Goal: Register for event/course

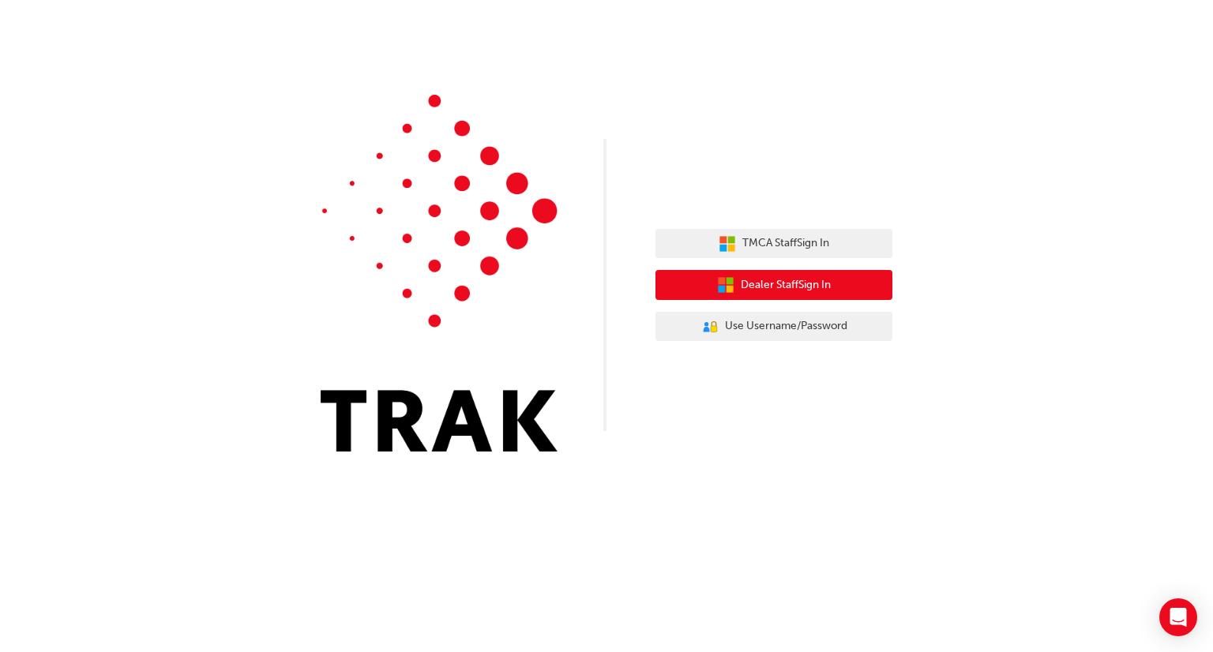
click at [795, 289] on span "Dealer Staff Sign In" at bounding box center [786, 285] width 90 height 18
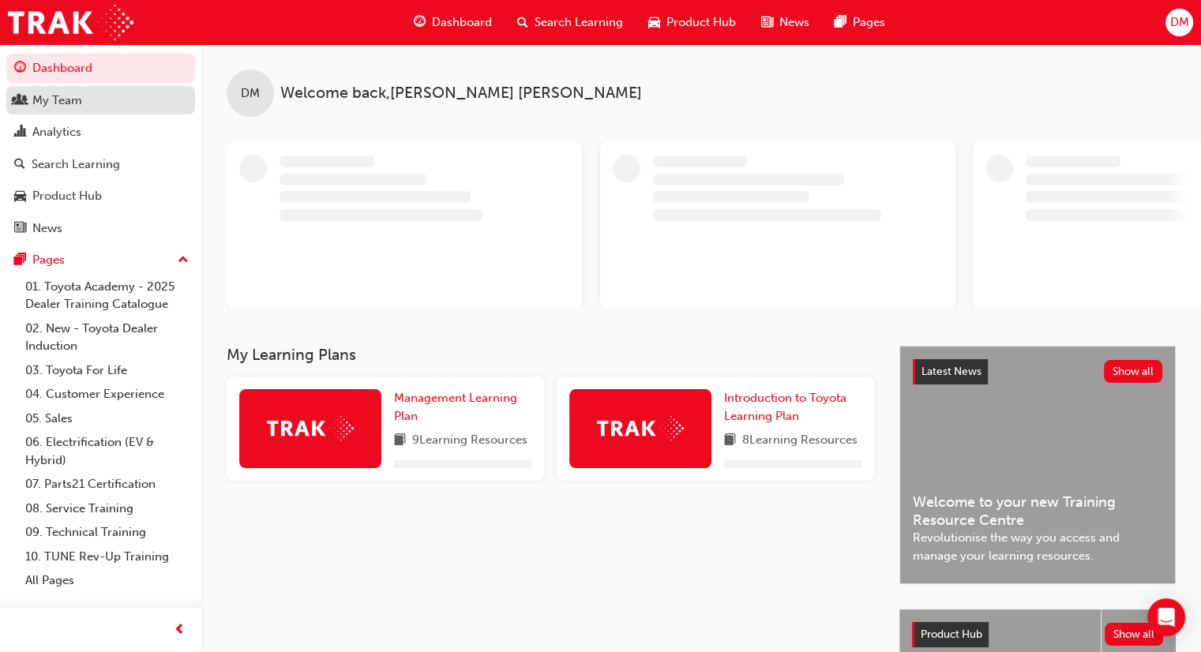
click at [82, 100] on div "My Team" at bounding box center [100, 101] width 173 height 20
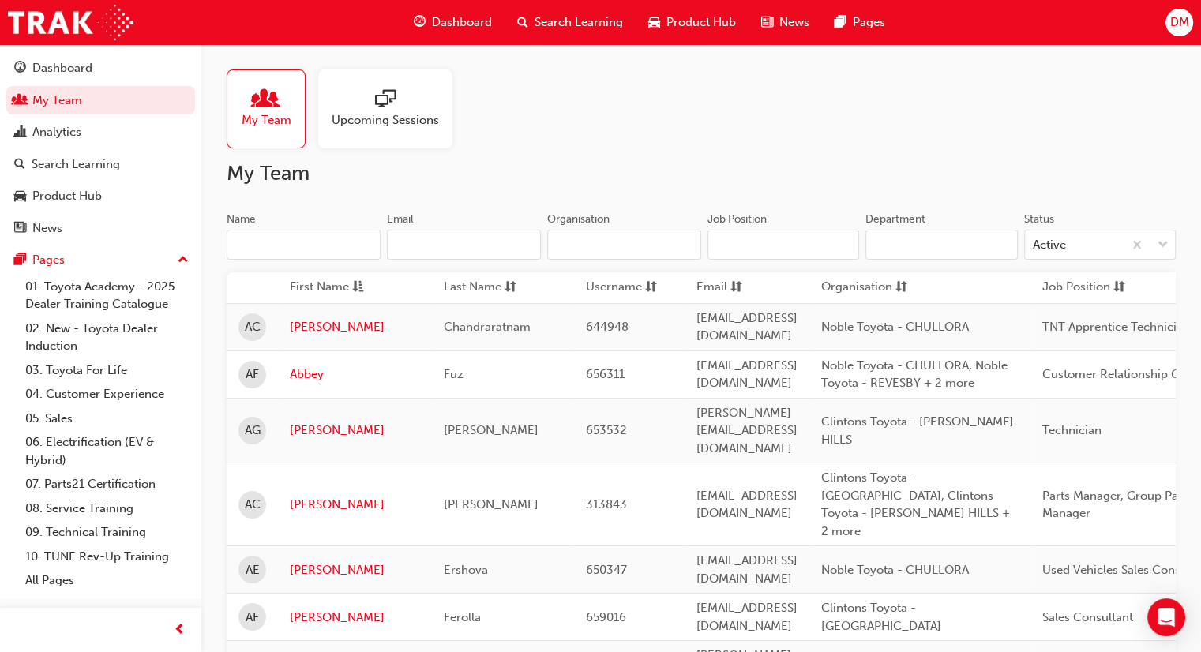
click at [310, 247] on input "Name" at bounding box center [304, 245] width 154 height 30
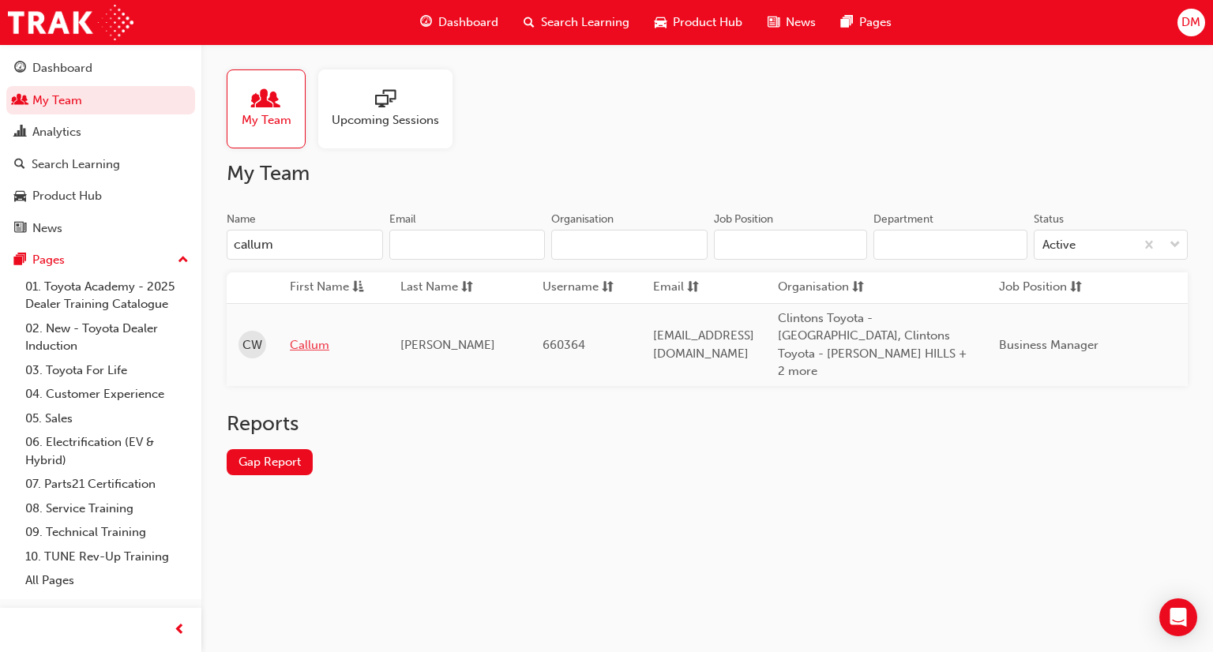
type input "callum"
click at [314, 336] on link "Callum" at bounding box center [333, 345] width 87 height 18
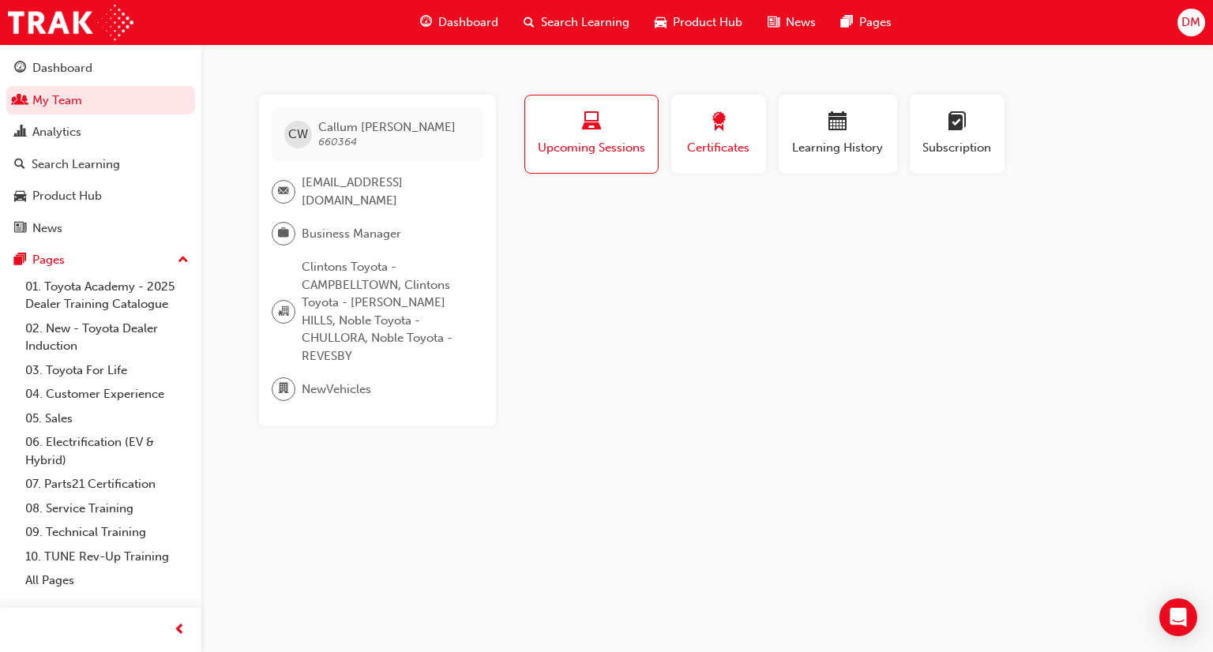
click at [715, 143] on span "Certificates" at bounding box center [718, 148] width 71 height 18
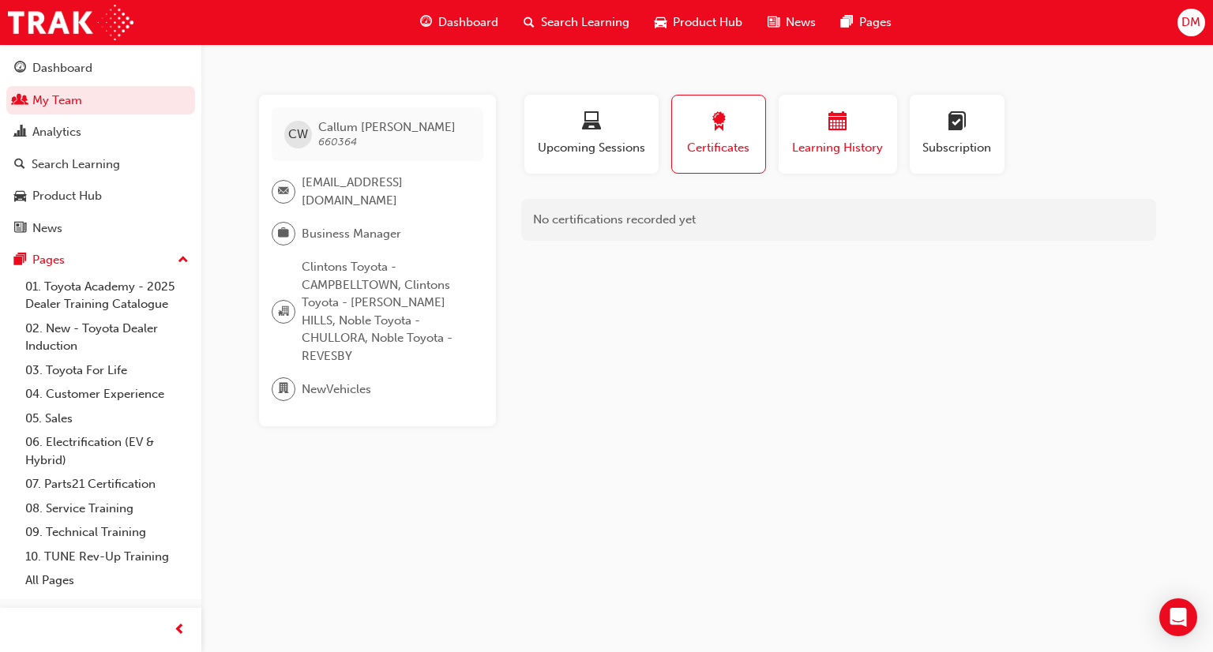
click at [839, 124] on span "calendar-icon" at bounding box center [837, 122] width 19 height 21
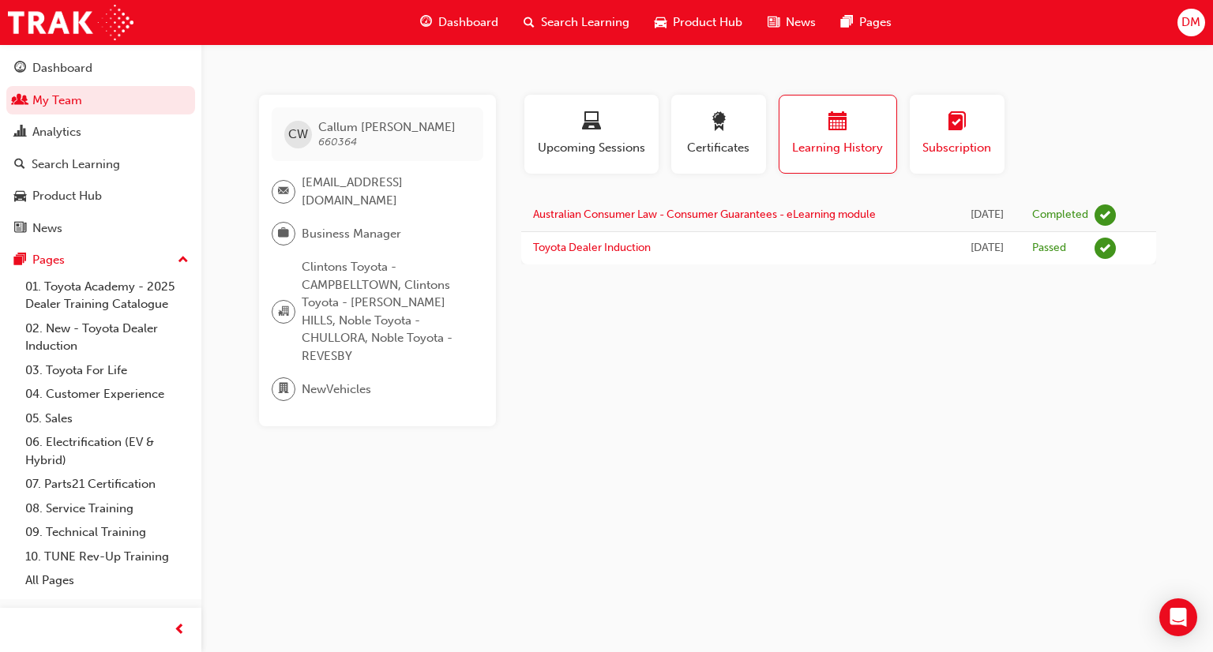
click at [995, 120] on button "Subscription" at bounding box center [957, 134] width 95 height 79
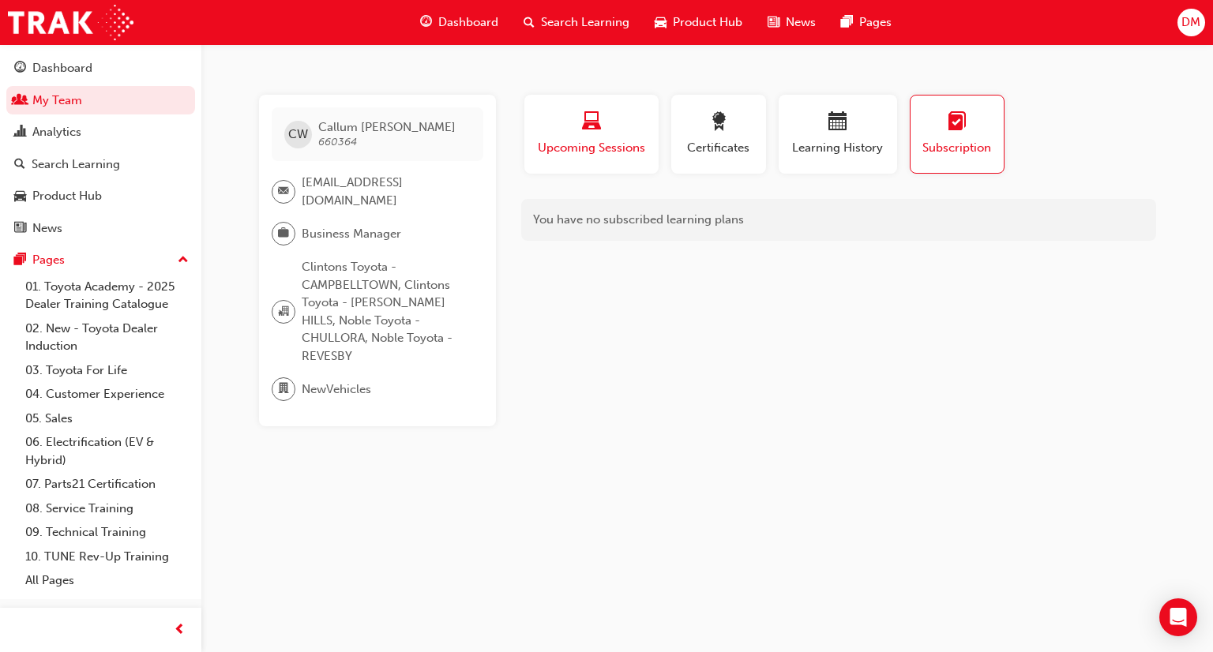
click at [640, 137] on div "Upcoming Sessions" at bounding box center [591, 134] width 111 height 45
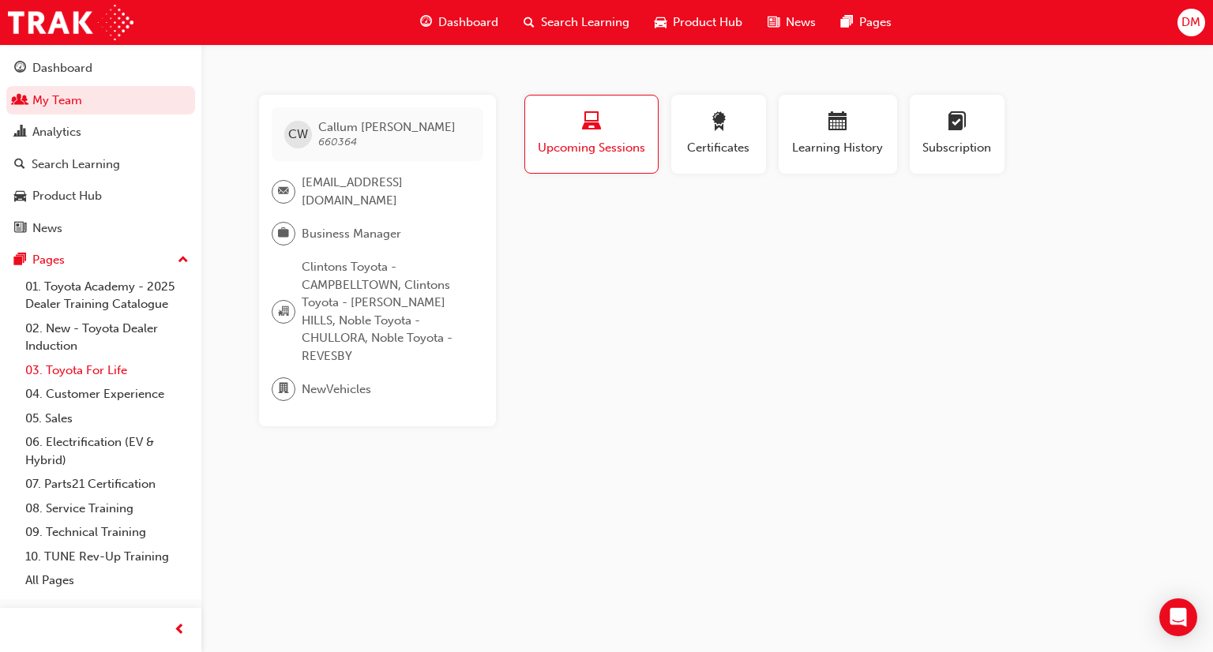
click at [73, 370] on link "03. Toyota For Life" at bounding box center [107, 371] width 176 height 24
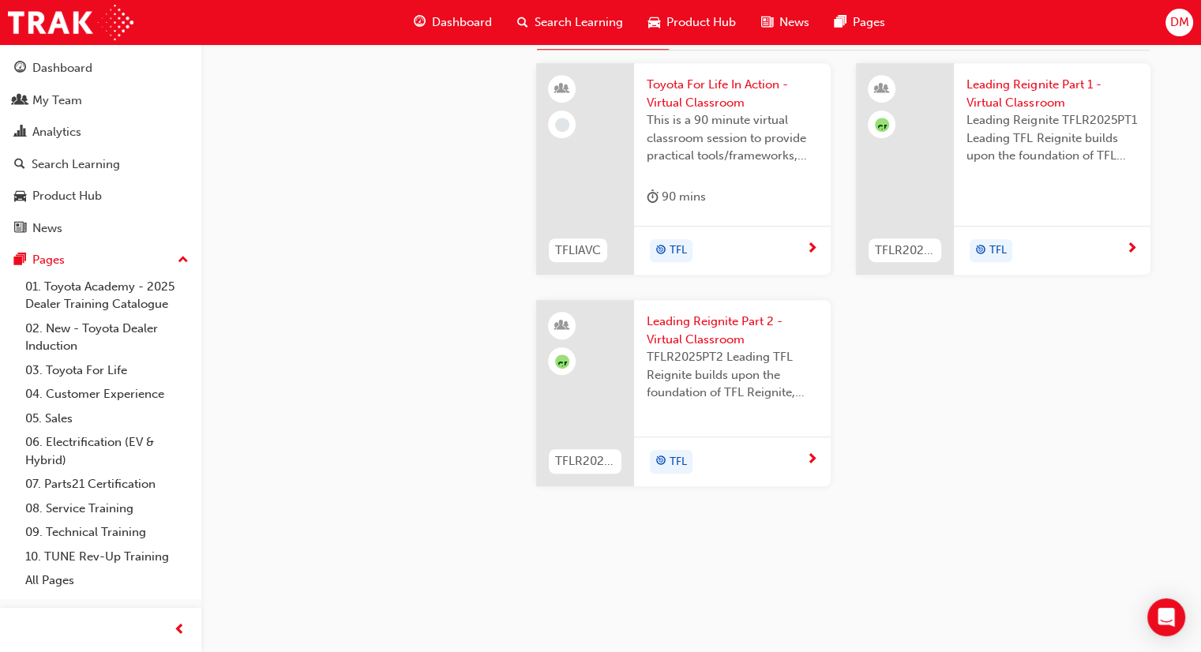
scroll to position [1500, 0]
click at [809, 257] on span "next-icon" at bounding box center [812, 249] width 12 height 14
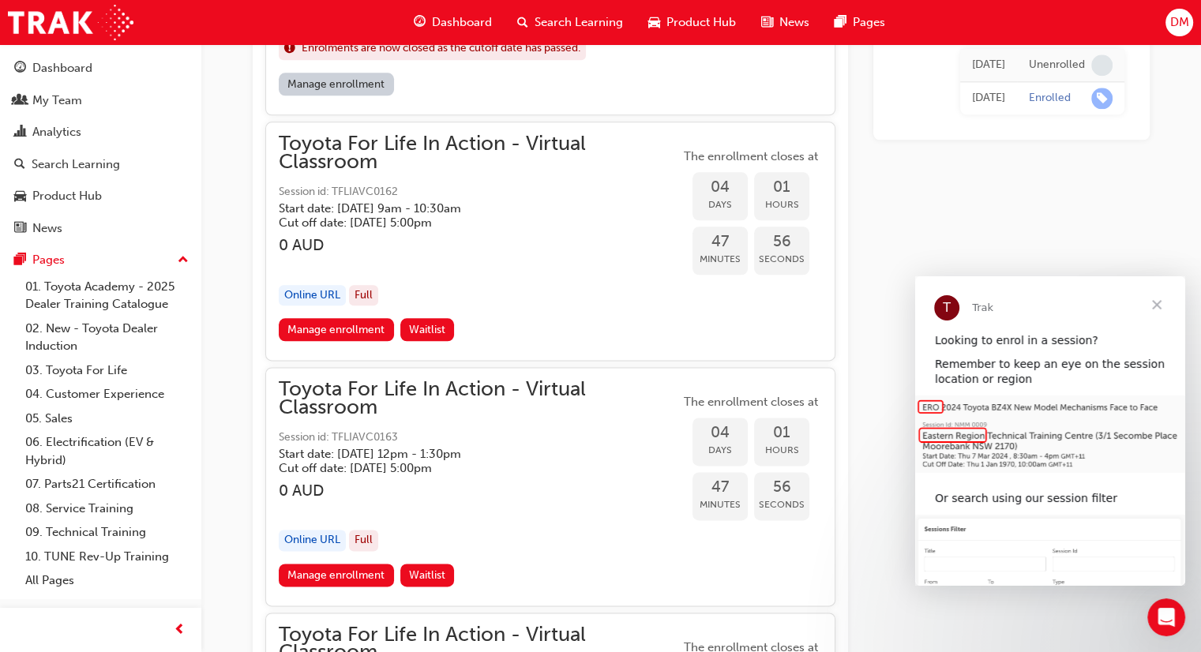
scroll to position [1910, 0]
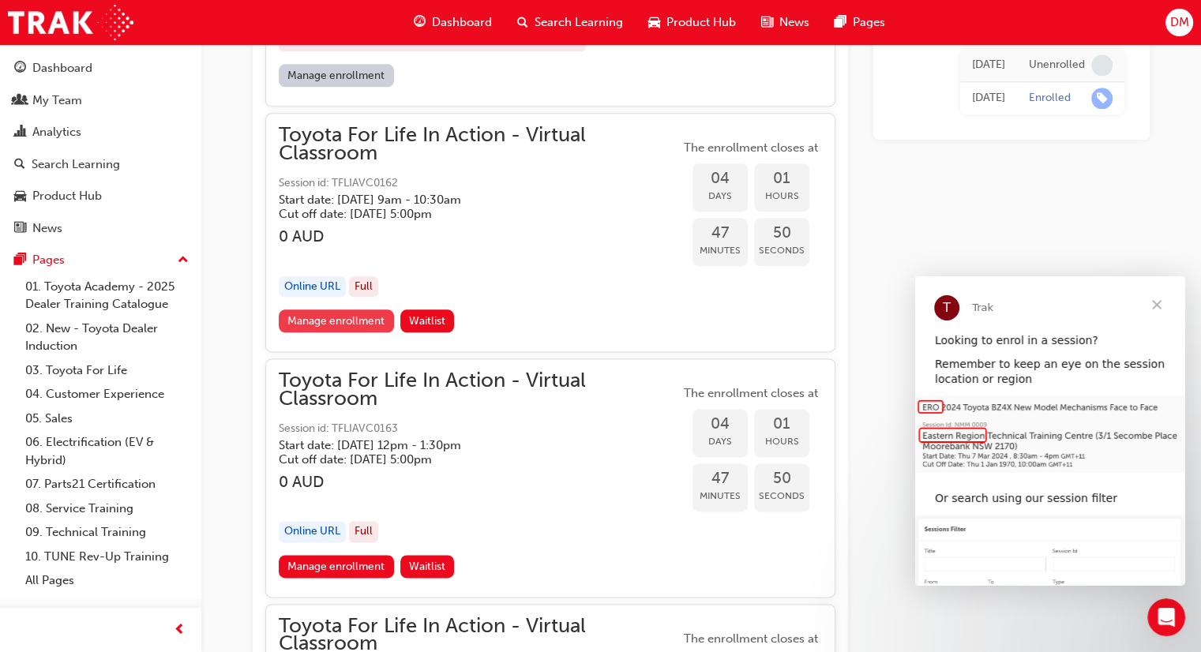
click at [319, 314] on link "Manage enrollment" at bounding box center [336, 321] width 115 height 23
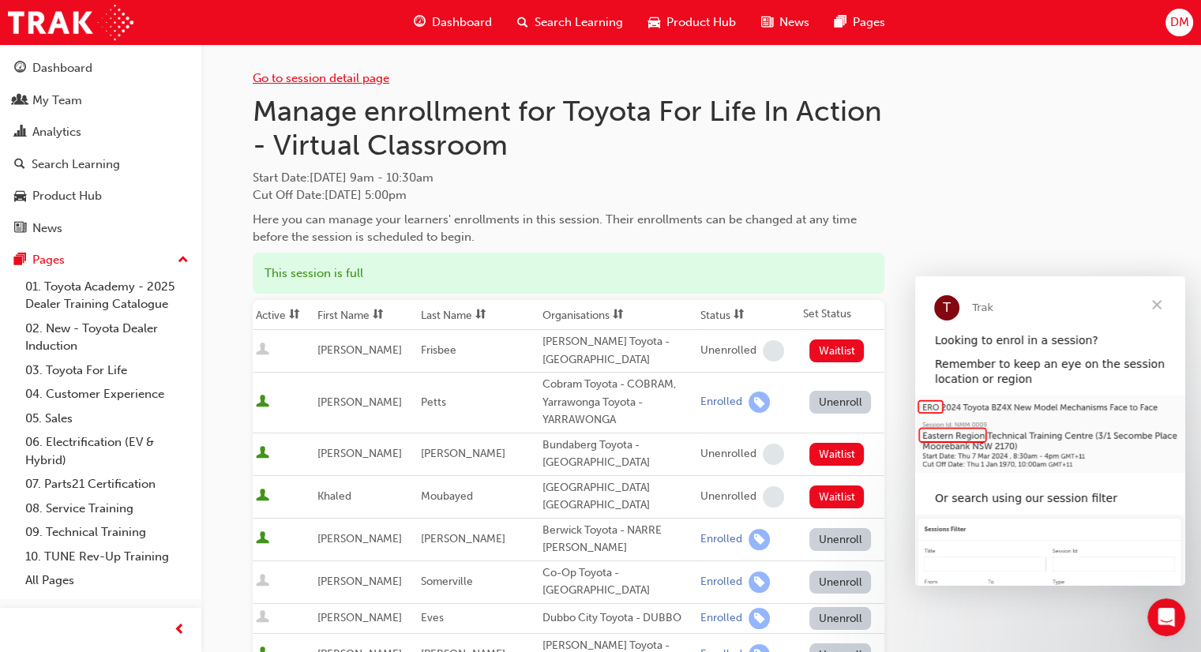
click at [341, 81] on link "Go to session detail page" at bounding box center [321, 78] width 137 height 14
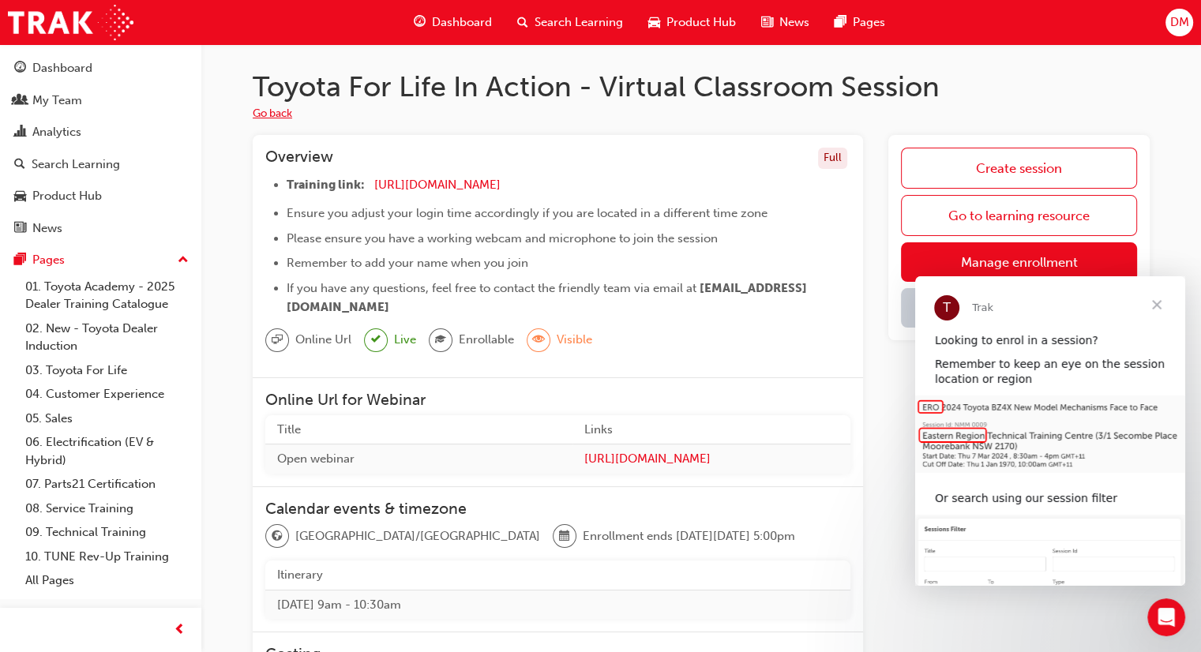
click at [270, 109] on button "Go back" at bounding box center [272, 114] width 39 height 18
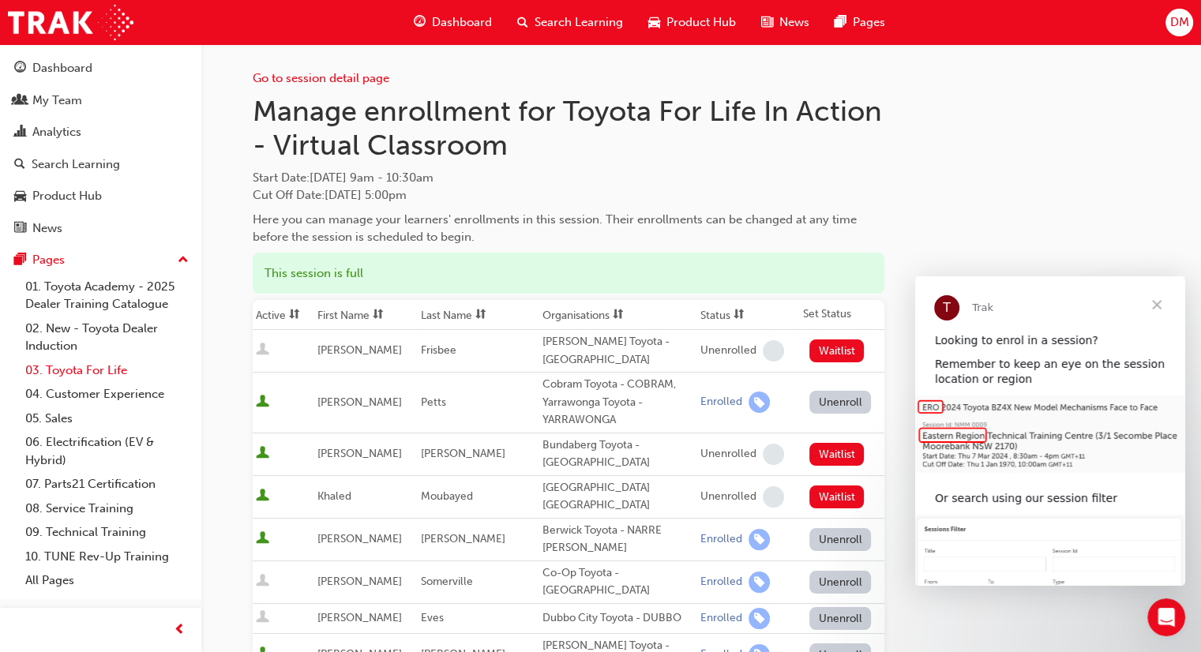
click at [62, 375] on link "03. Toyota For Life" at bounding box center [107, 371] width 176 height 24
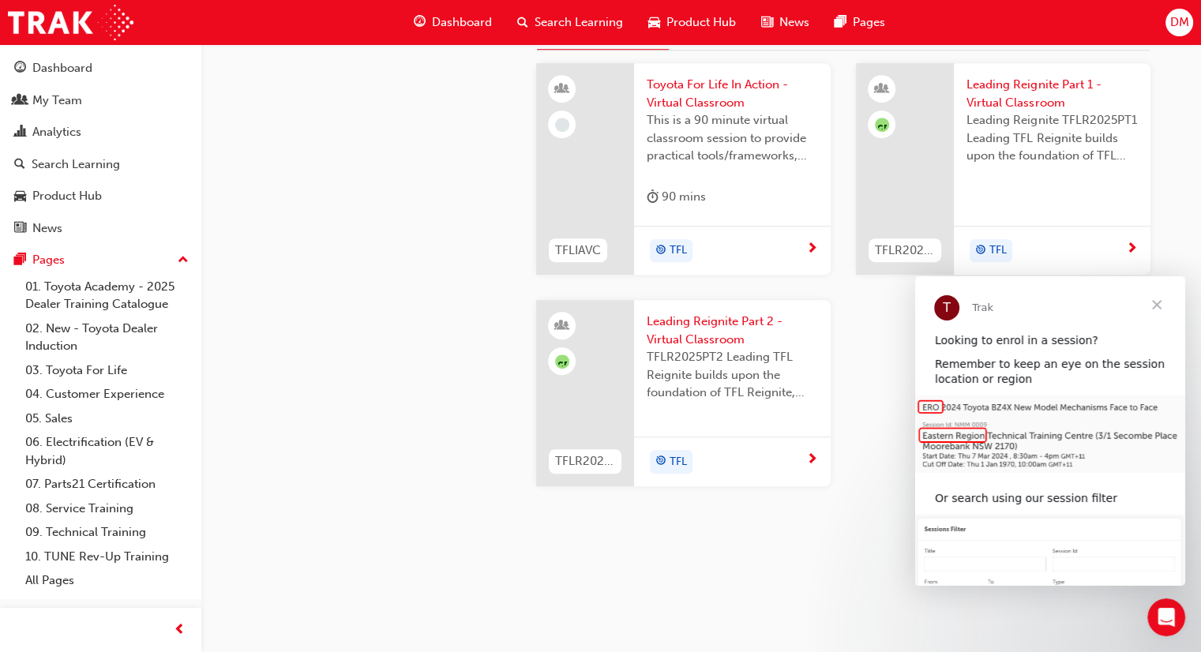
scroll to position [1746, 0]
click at [1159, 302] on span "Close" at bounding box center [1156, 304] width 57 height 57
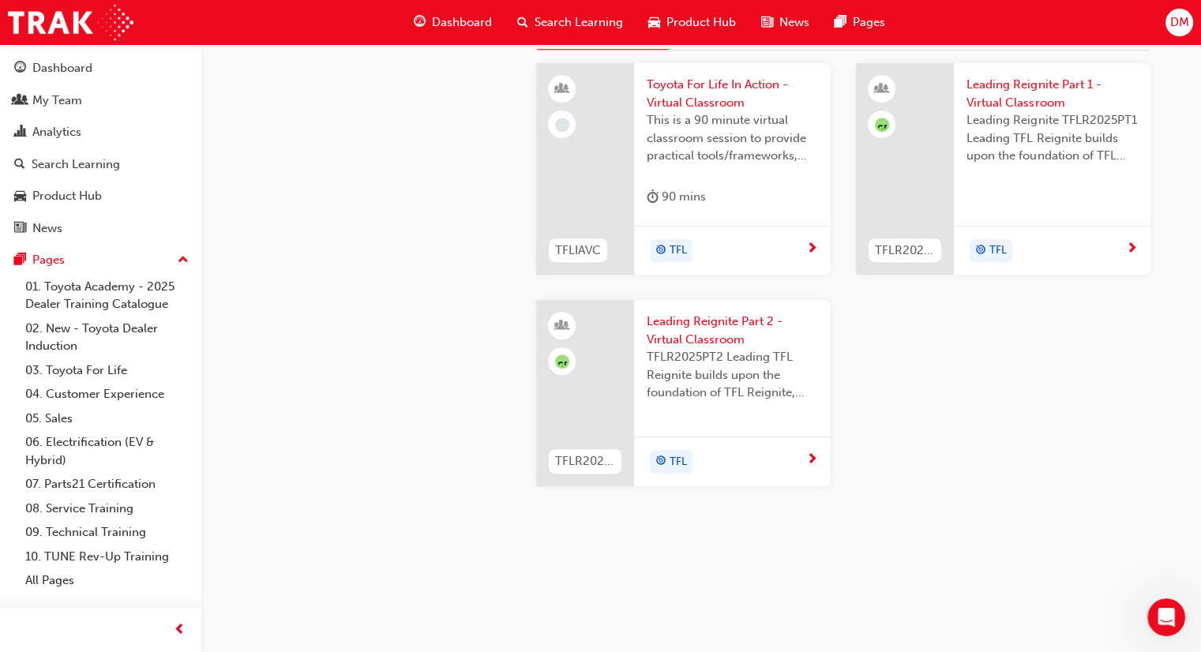
scroll to position [1509, 0]
click at [708, 111] on span "Toyota For Life In Action - Virtual Classroom" at bounding box center [732, 94] width 171 height 36
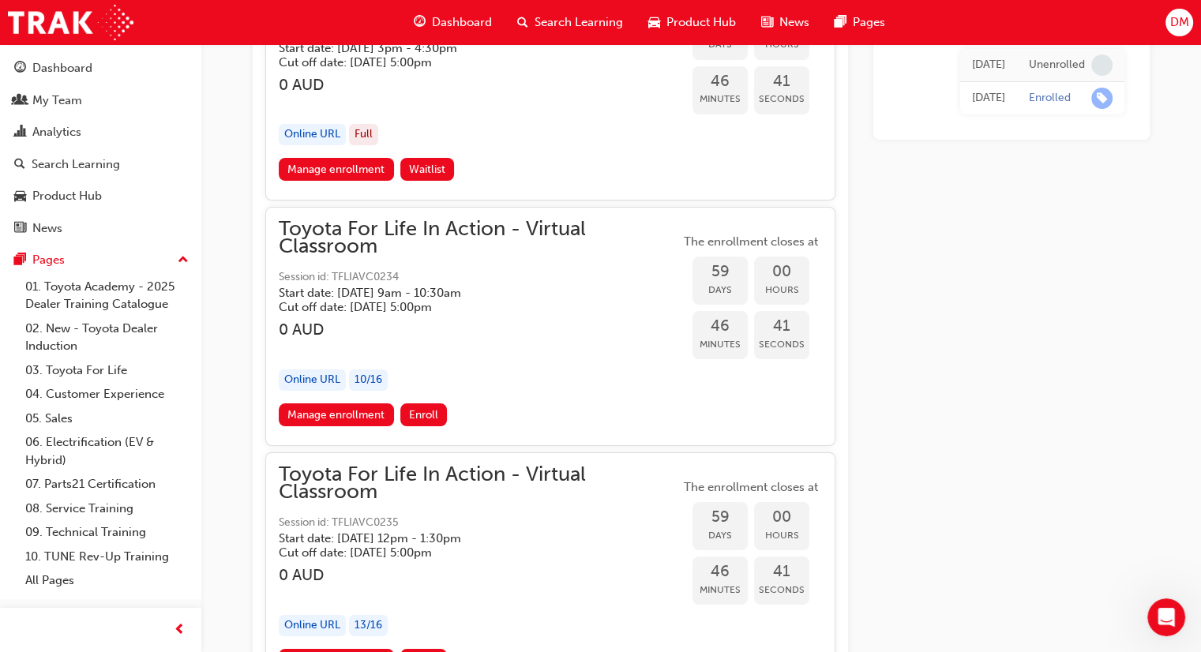
scroll to position [17992, 0]
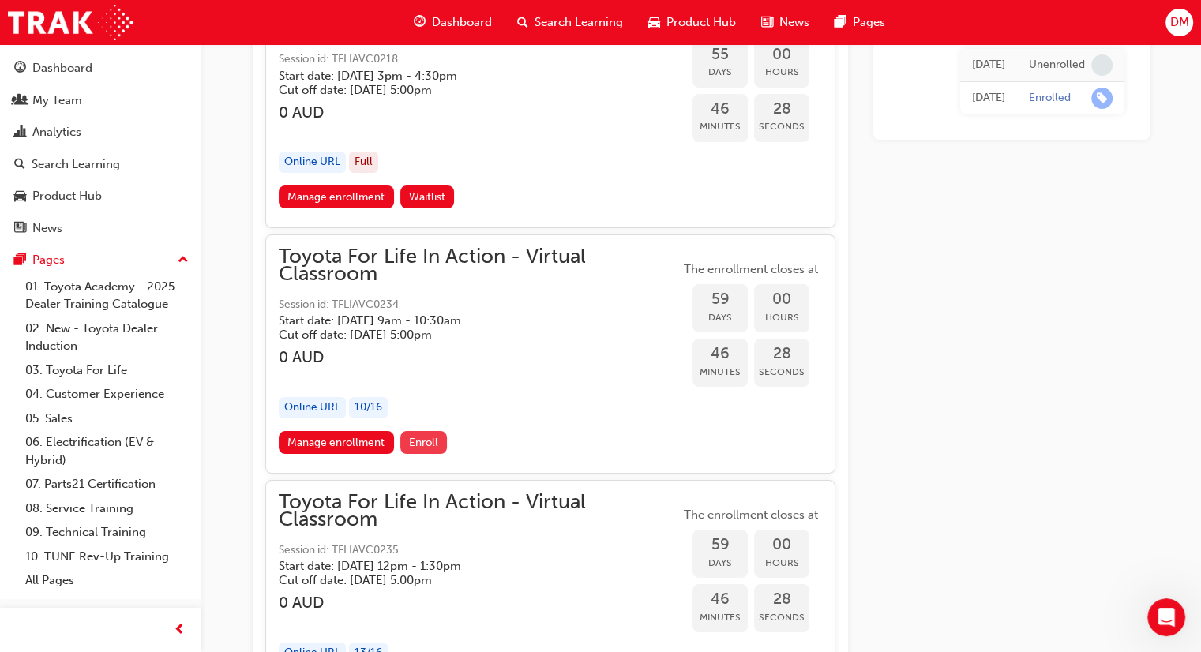
click at [423, 436] on span "Enroll" at bounding box center [423, 442] width 29 height 13
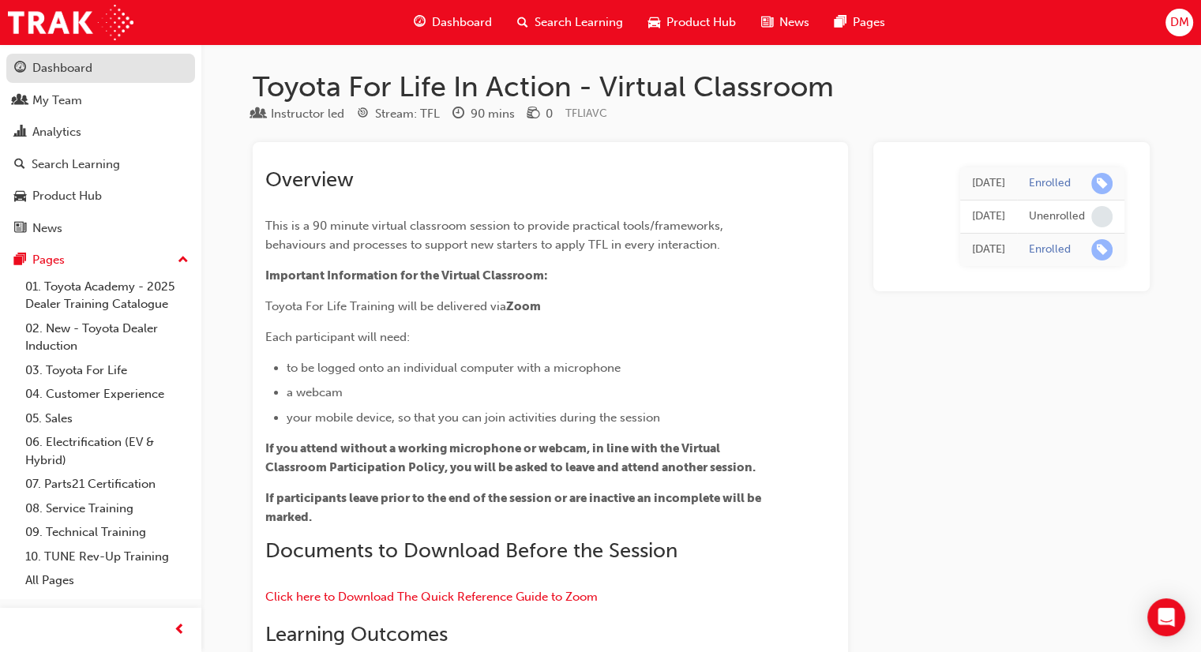
click at [60, 64] on div "Dashboard" at bounding box center [62, 68] width 60 height 18
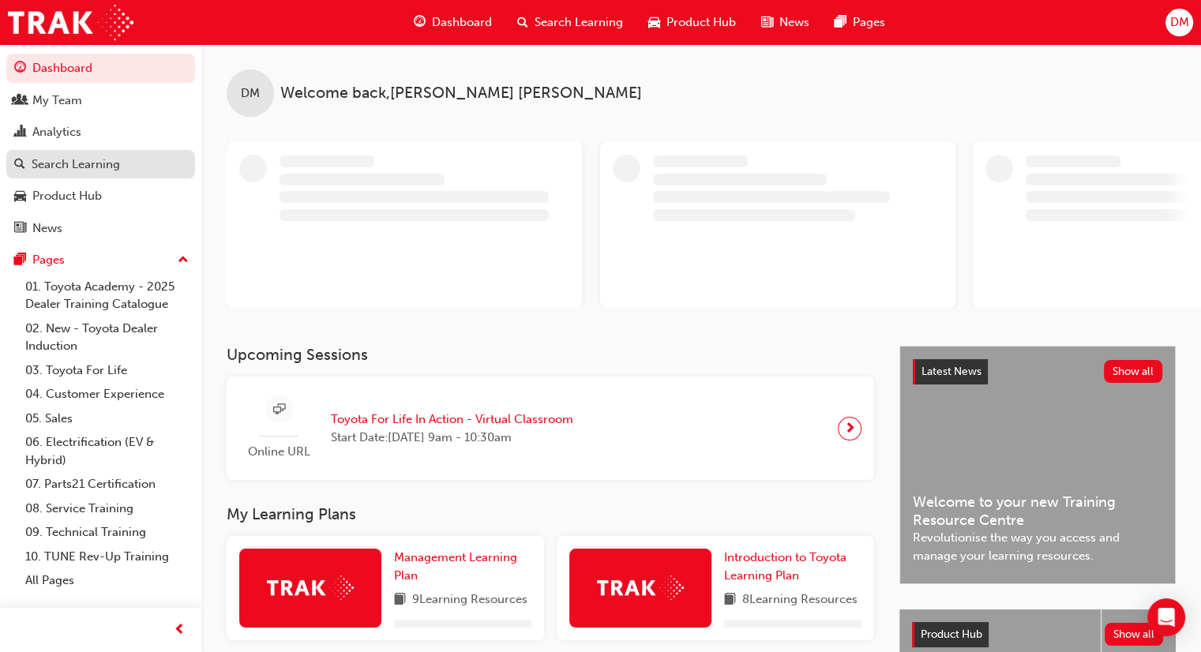
click at [66, 175] on link "Search Learning" at bounding box center [100, 164] width 189 height 29
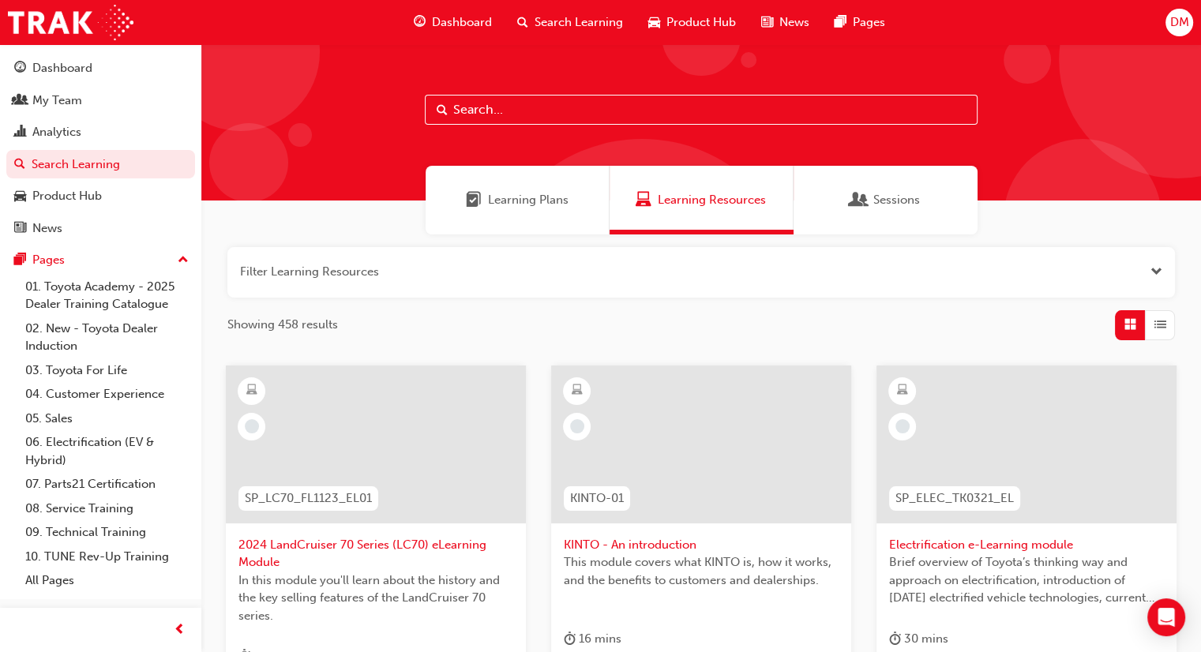
click at [922, 209] on div "Sessions" at bounding box center [886, 200] width 184 height 69
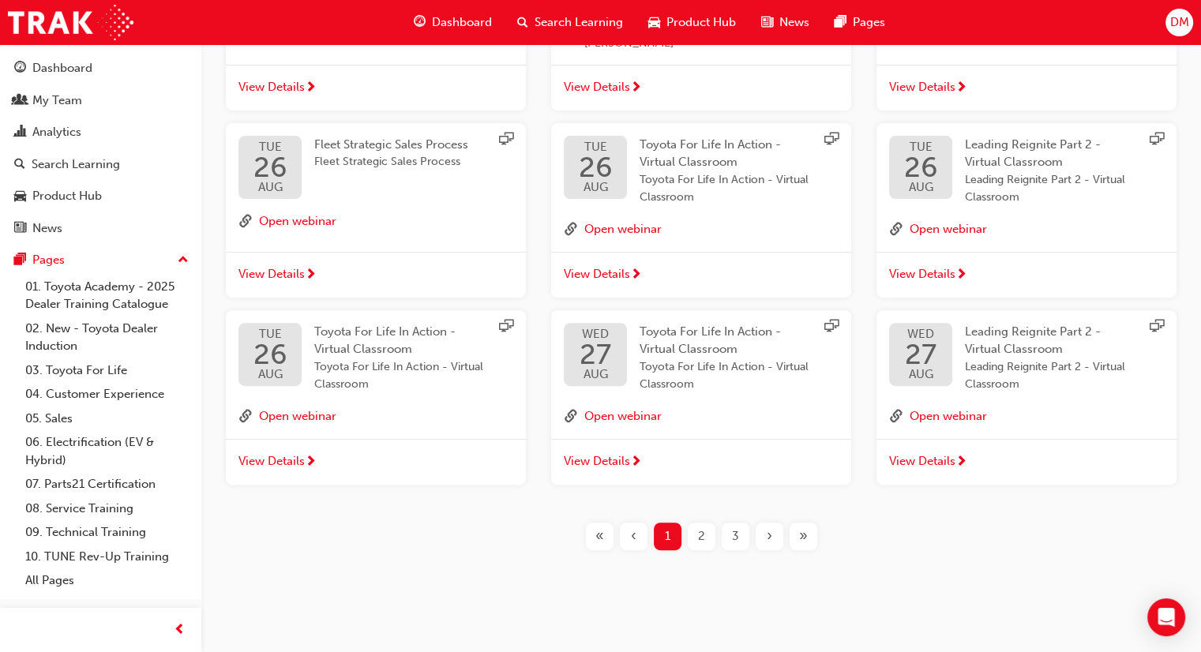
scroll to position [456, 0]
click at [43, 103] on div "My Team" at bounding box center [57, 101] width 50 height 18
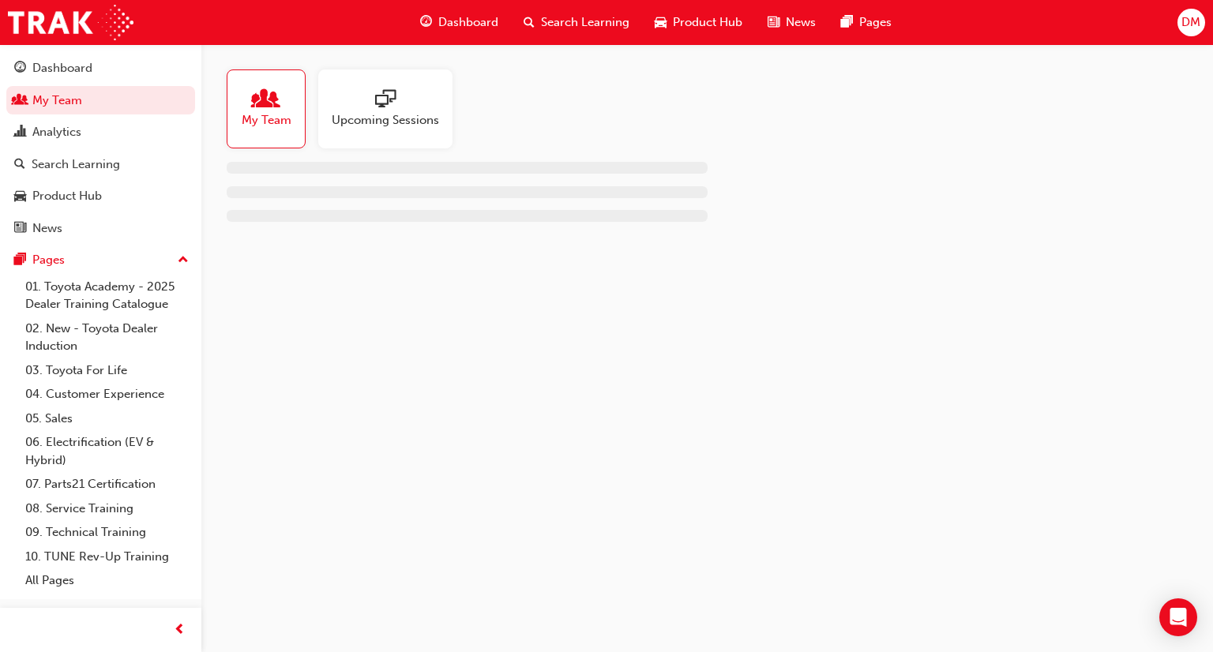
click at [396, 115] on span "Upcoming Sessions" at bounding box center [385, 120] width 107 height 18
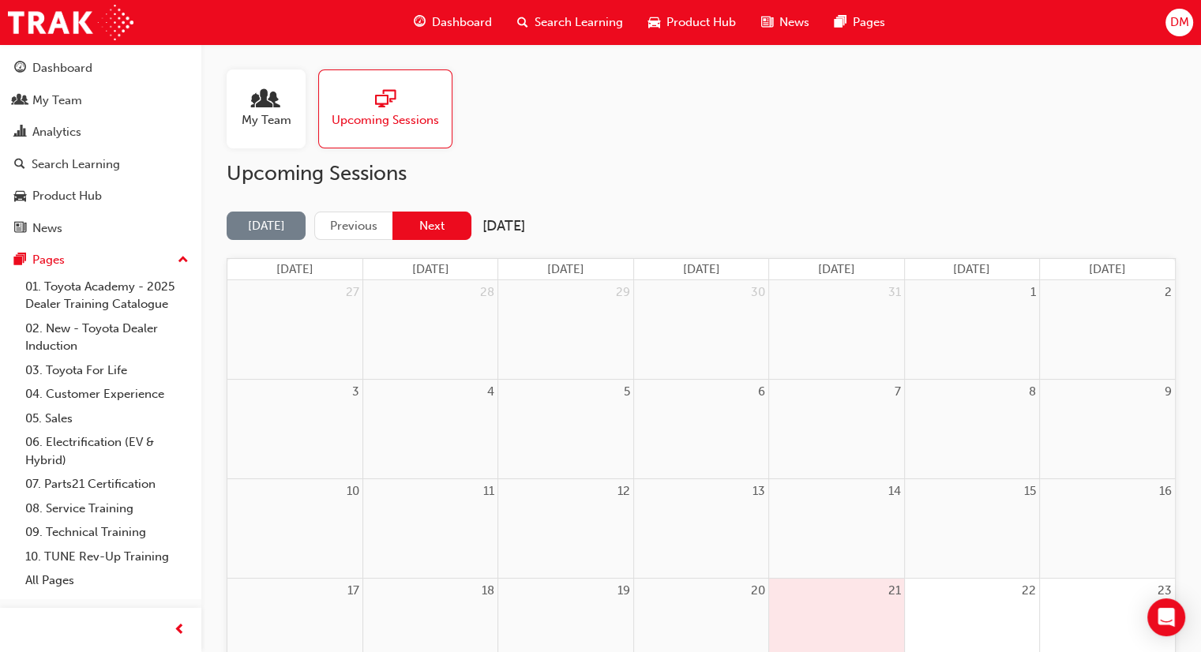
click at [436, 228] on button "Next" at bounding box center [431, 226] width 79 height 29
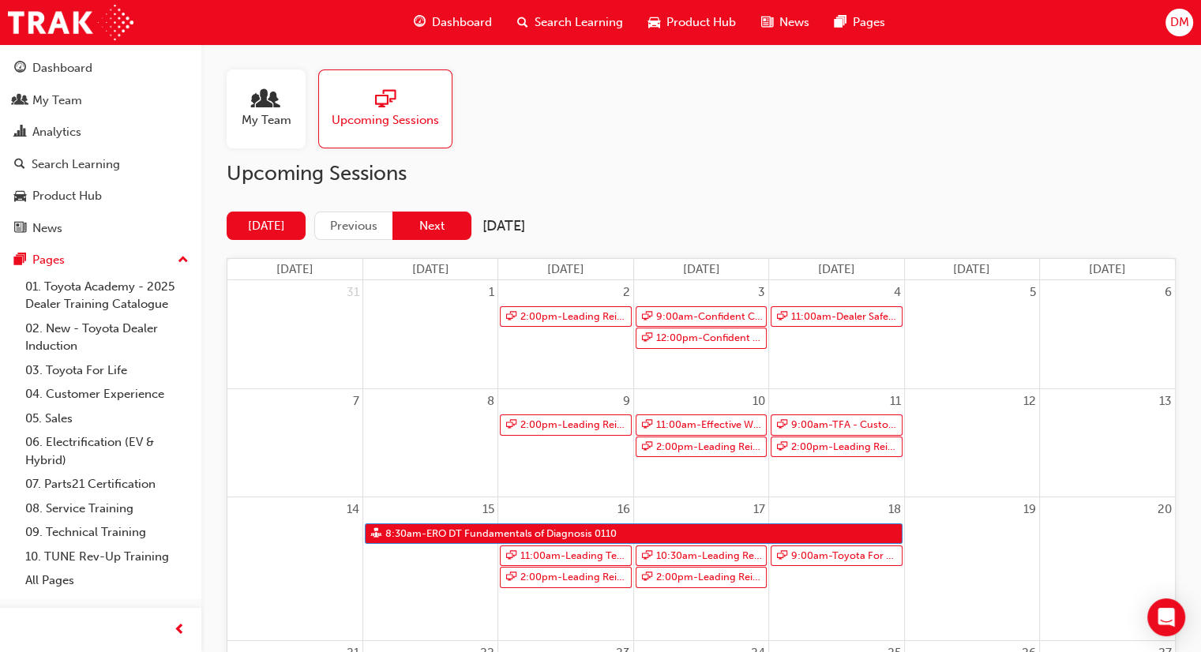
click at [445, 225] on button "Next" at bounding box center [431, 226] width 79 height 29
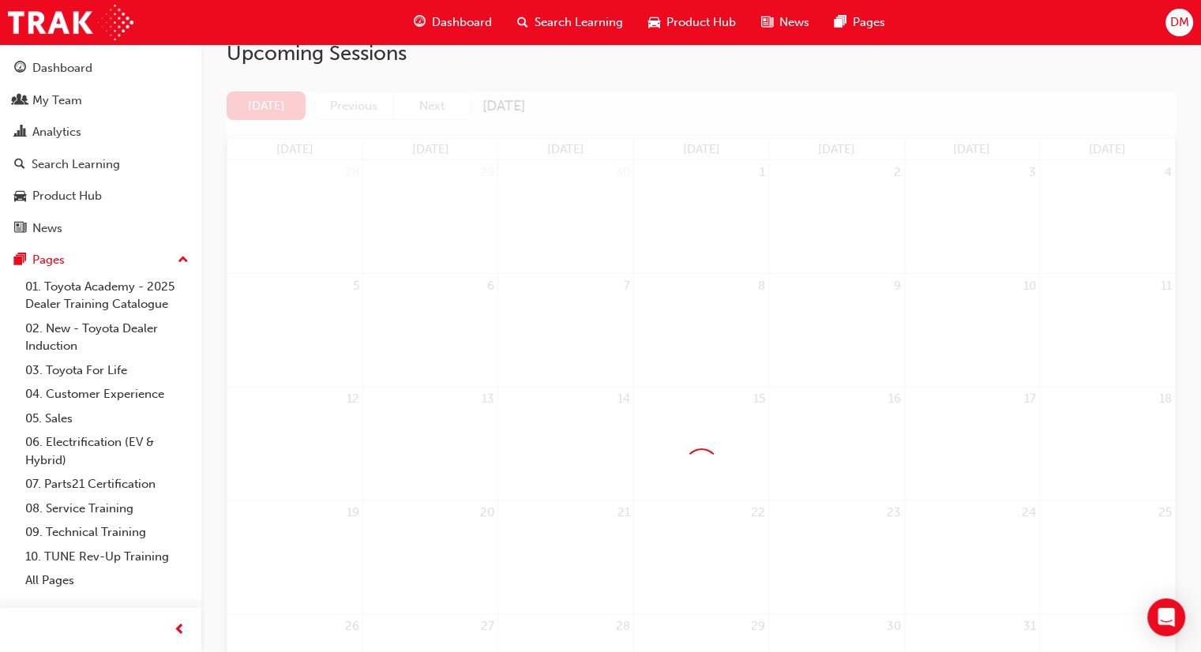
scroll to position [237, 0]
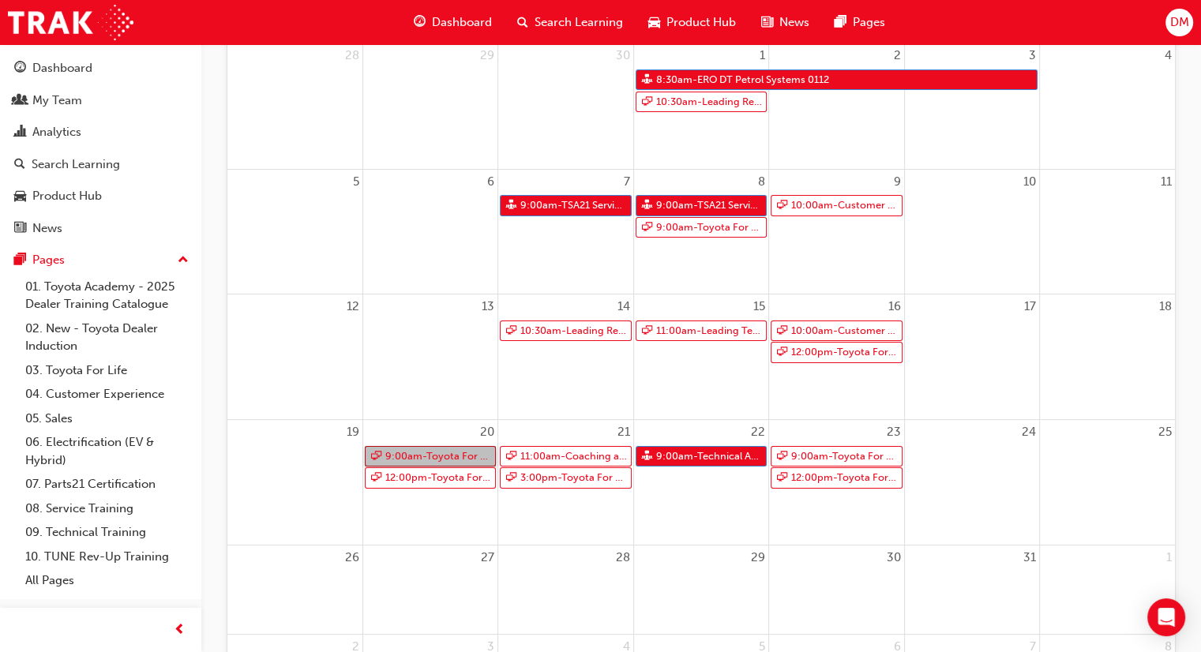
click at [456, 459] on link "9:00am - Toyota For Life In Action - Virtual Classroom" at bounding box center [430, 456] width 131 height 21
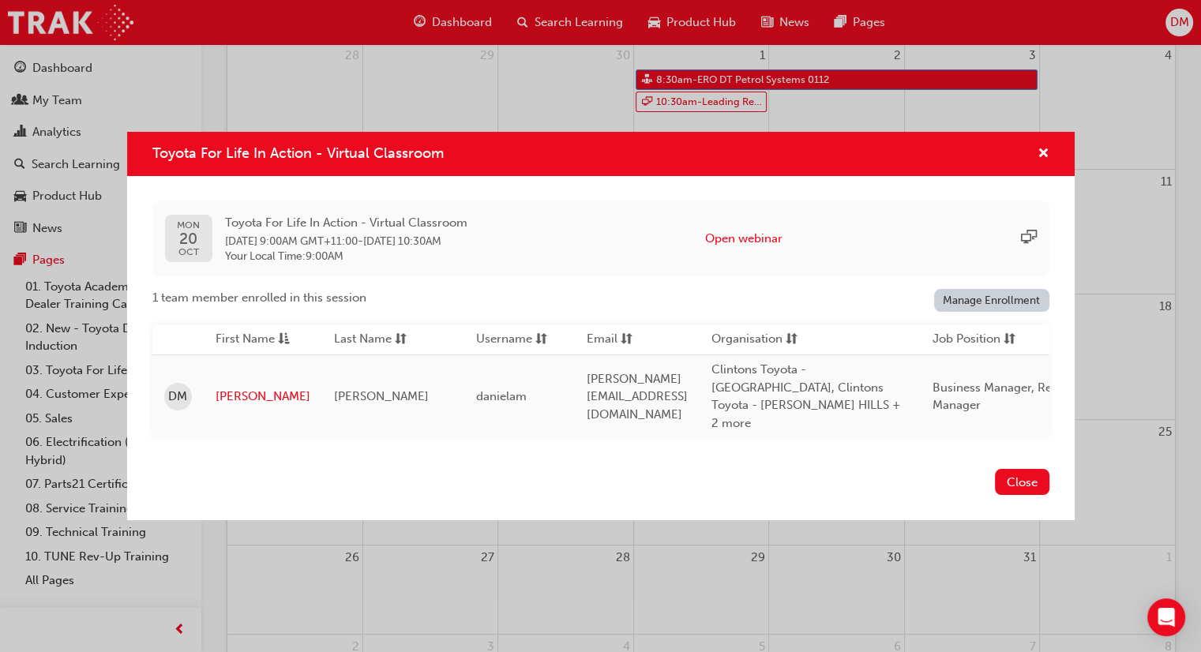
click at [989, 305] on link "Manage Enrollment" at bounding box center [991, 300] width 115 height 23
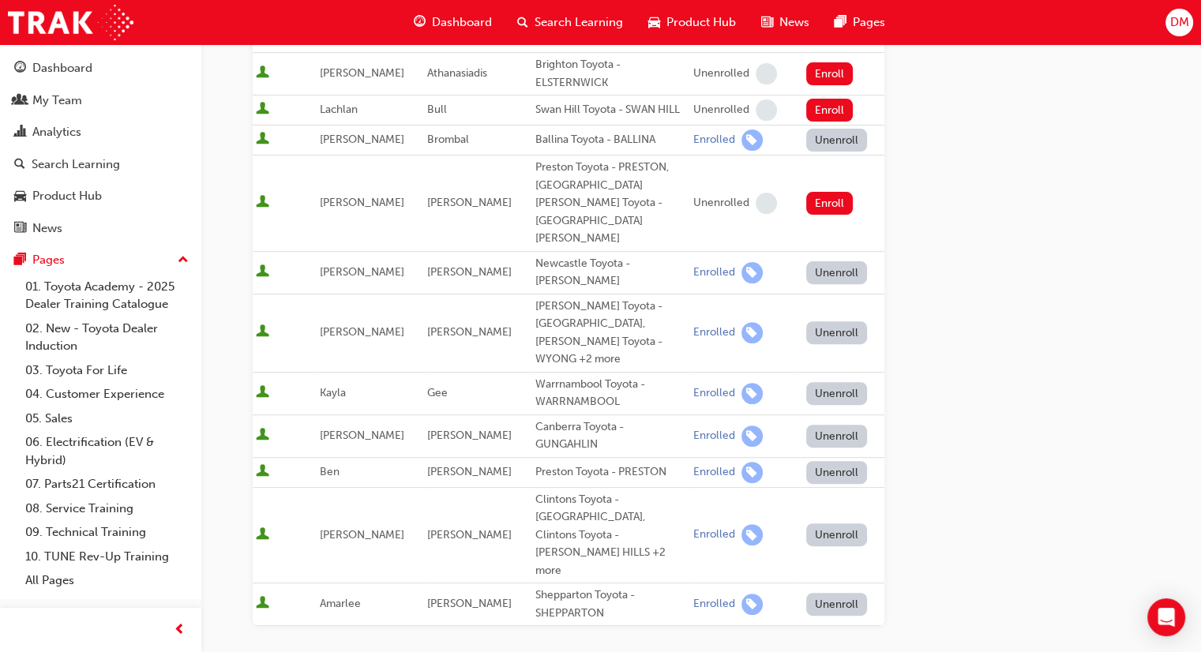
scroll to position [474, 0]
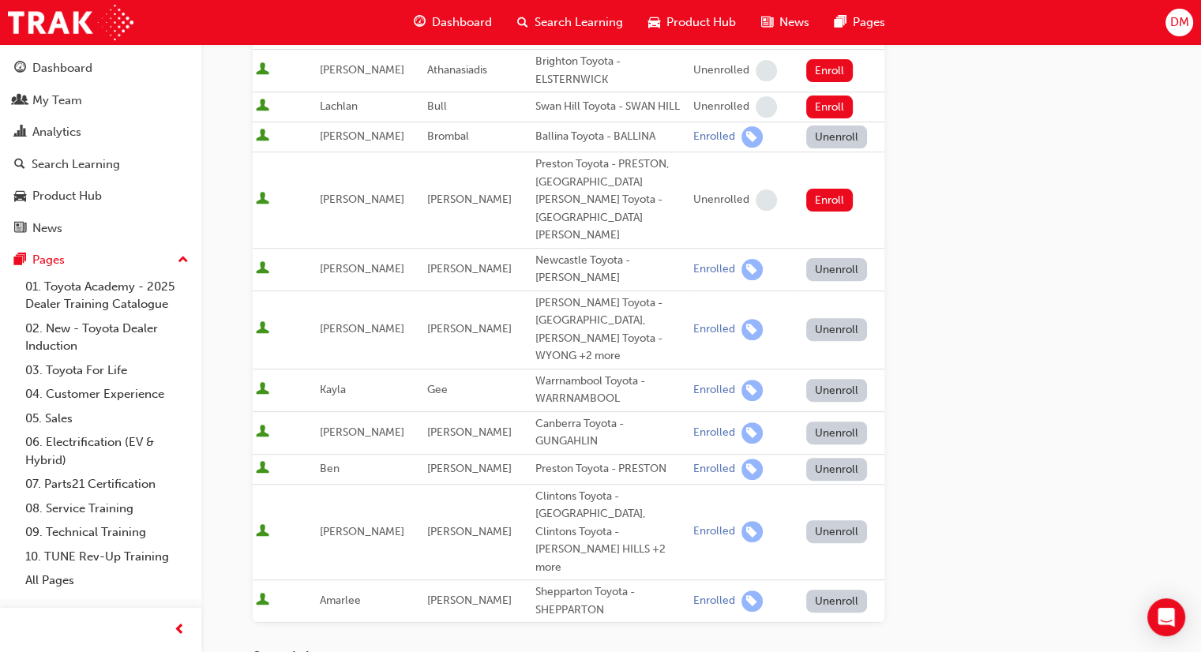
click at [813, 520] on button "Unenroll" at bounding box center [837, 531] width 62 height 23
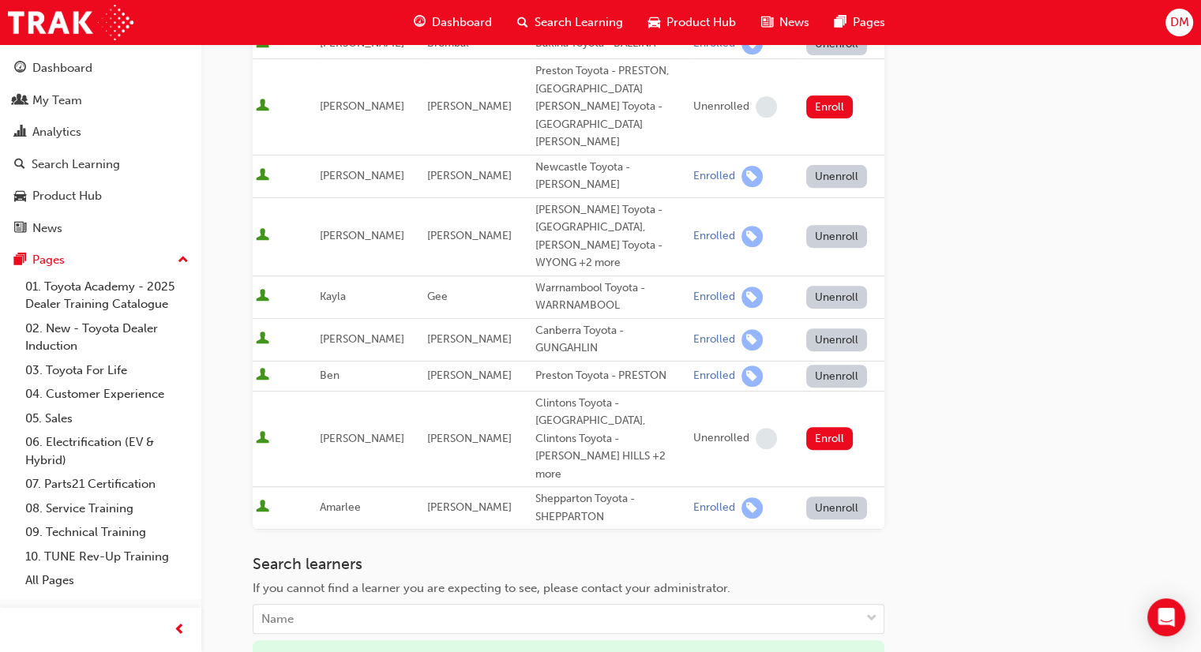
scroll to position [632, 0]
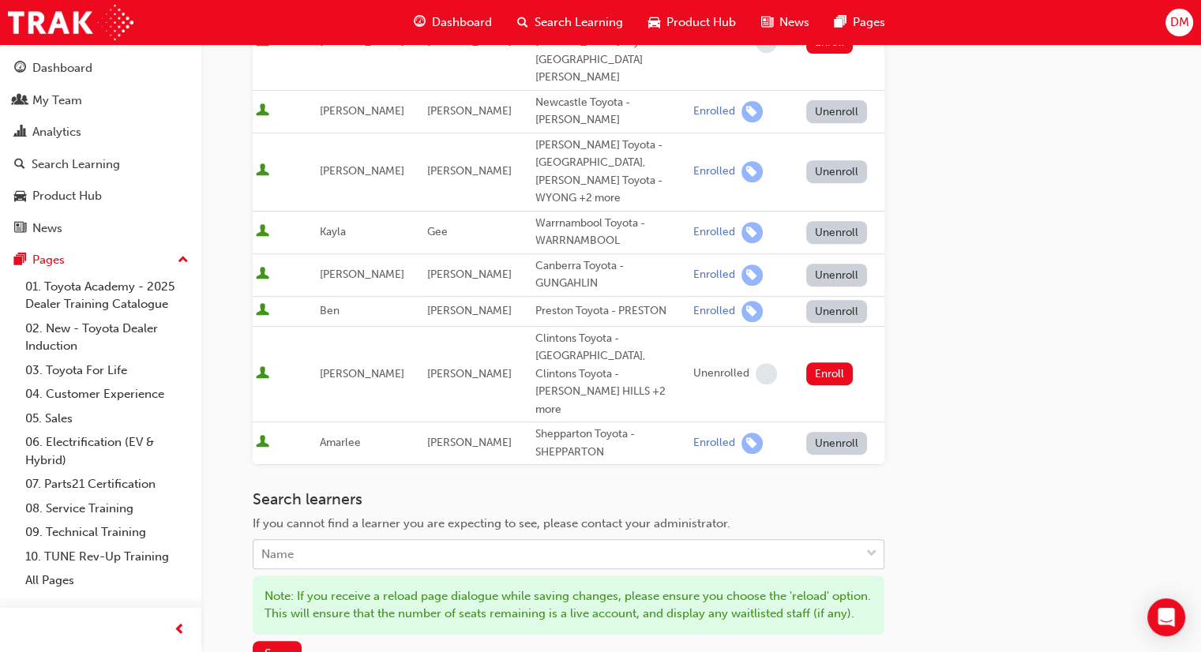
click at [464, 541] on div "Name" at bounding box center [556, 555] width 606 height 28
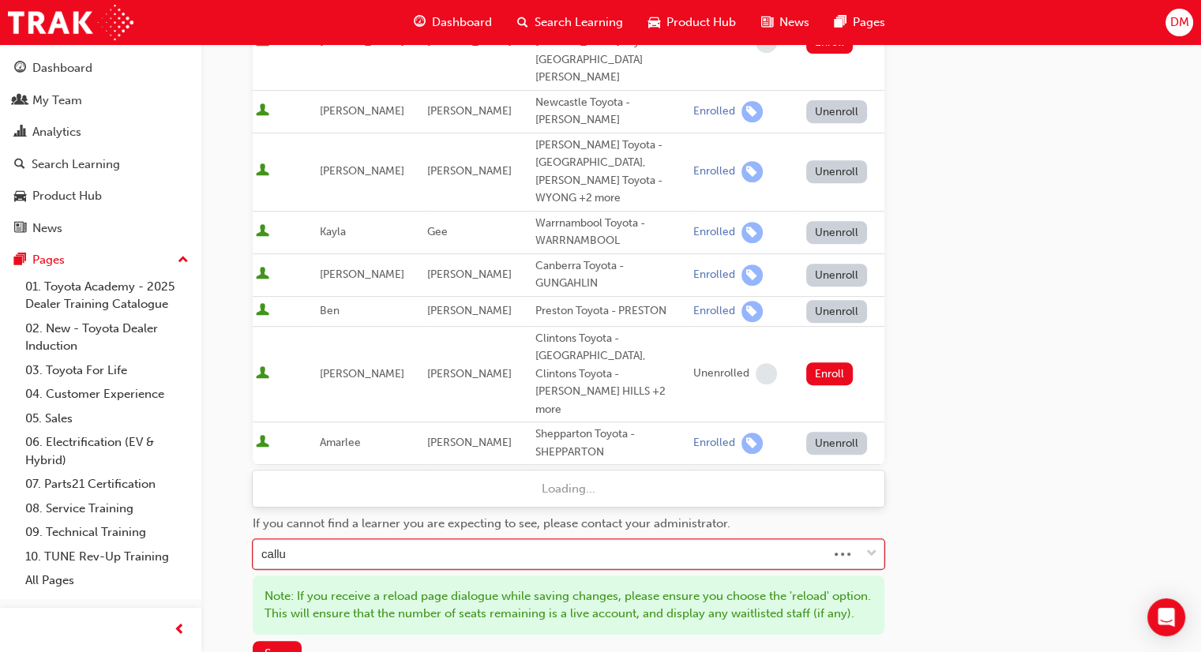
type input "callum"
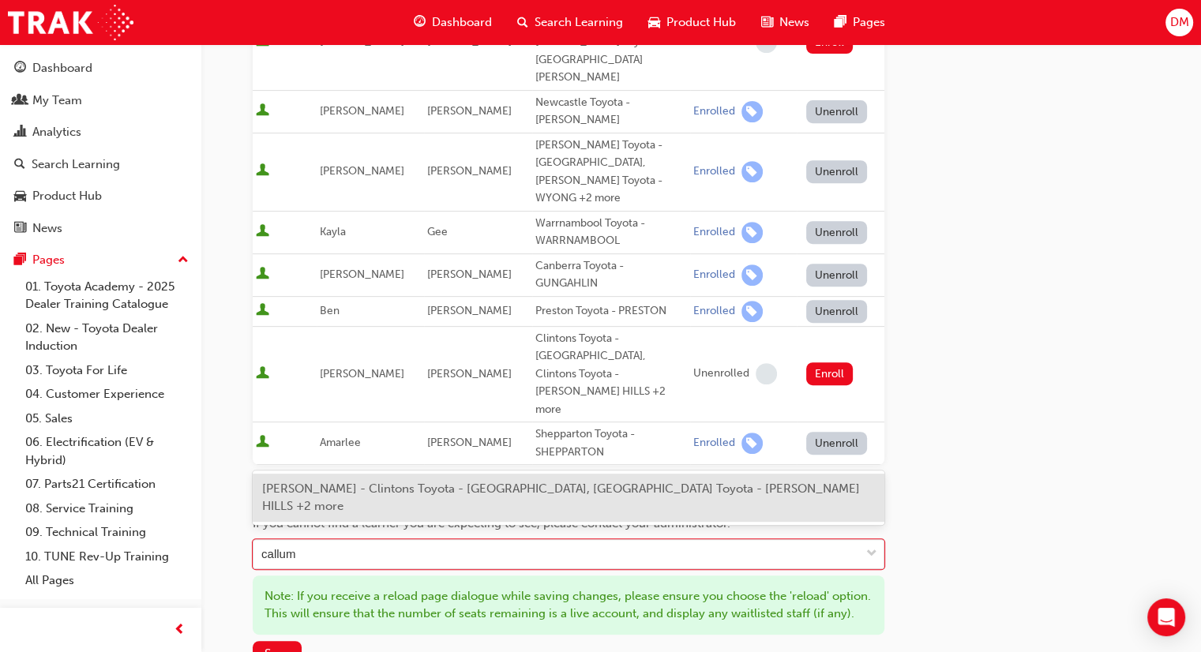
click at [736, 490] on span "Callum Whitelaw - Clintons Toyota - CAMPBELLTOWN, Clintons Toyota - GREGORY HIL…" at bounding box center [561, 498] width 598 height 32
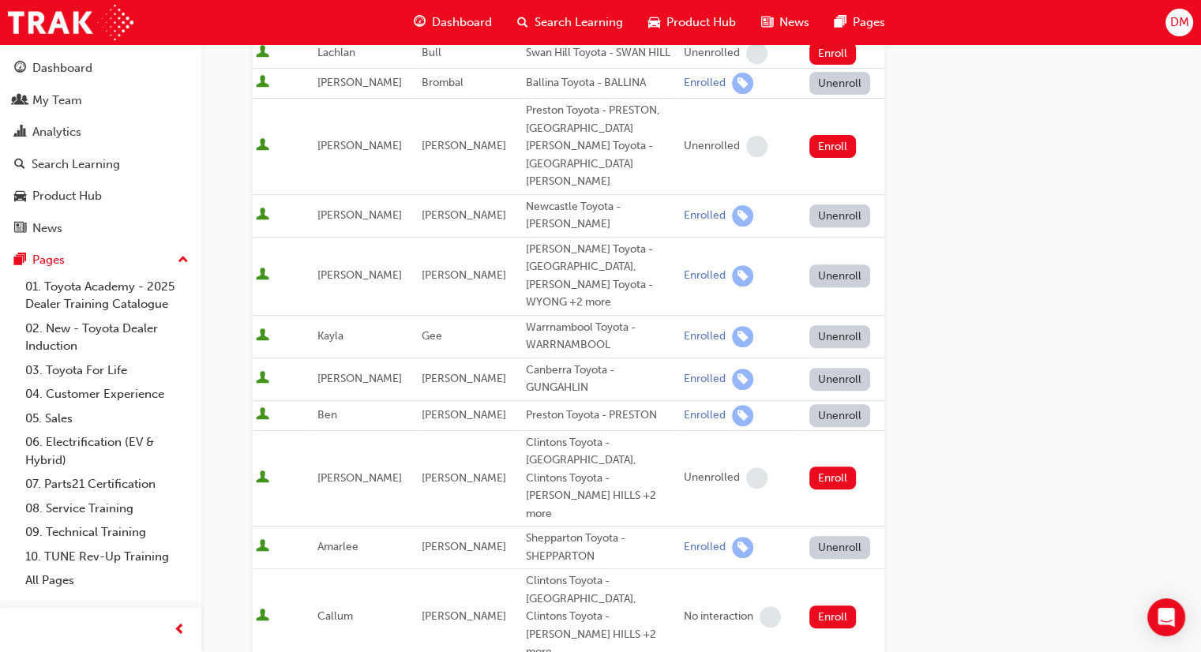
scroll to position [534, 0]
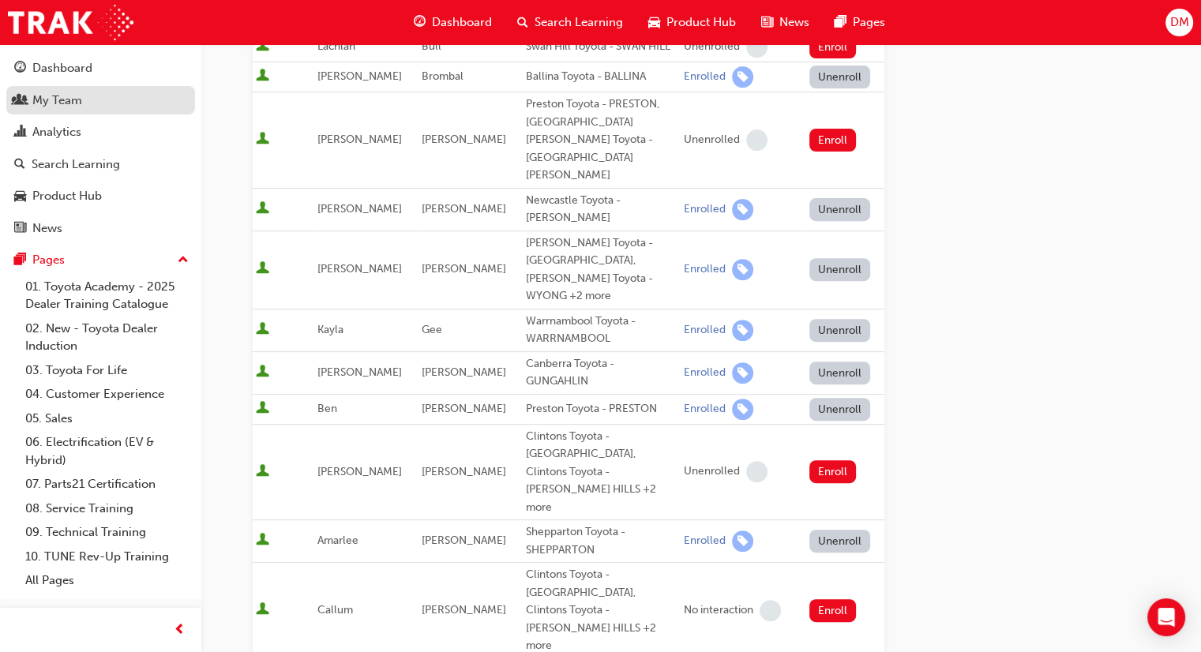
click at [69, 105] on div "My Team" at bounding box center [57, 101] width 50 height 18
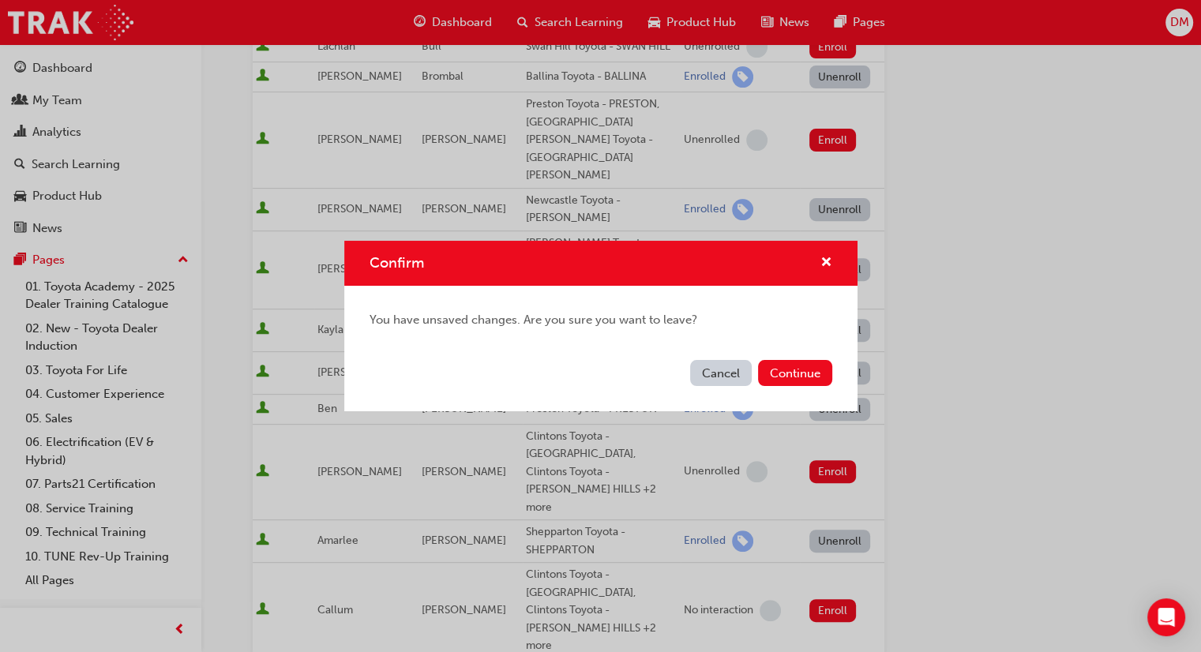
click at [728, 377] on button "Cancel" at bounding box center [721, 373] width 62 height 26
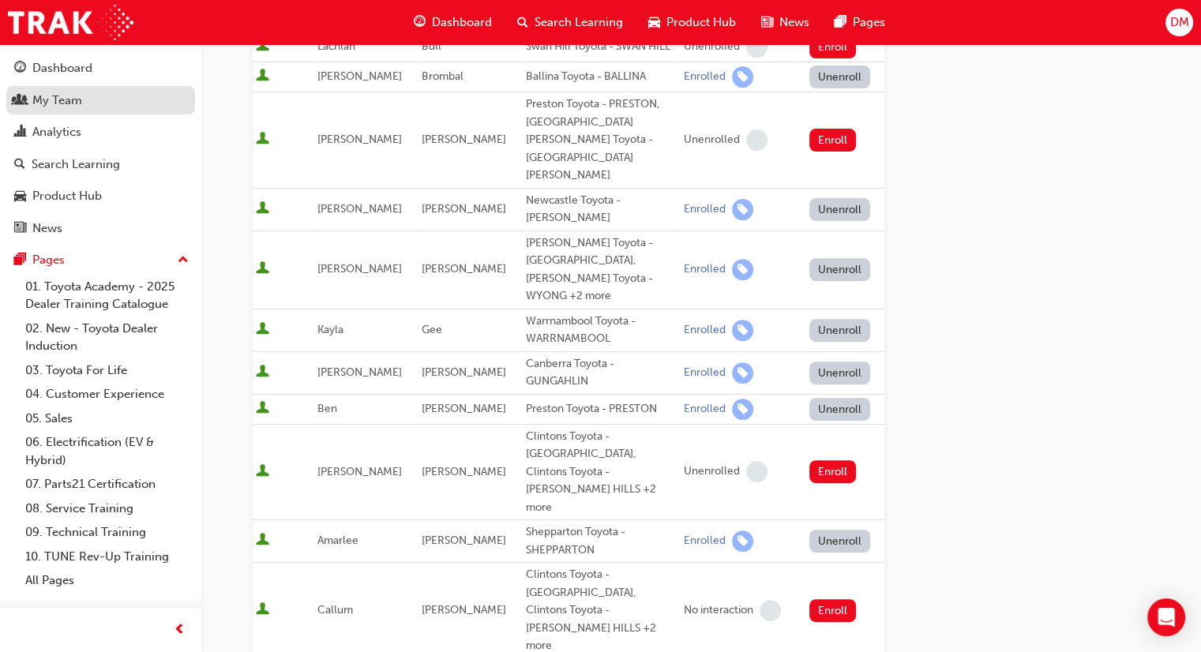
click at [57, 99] on div "My Team" at bounding box center [57, 101] width 50 height 18
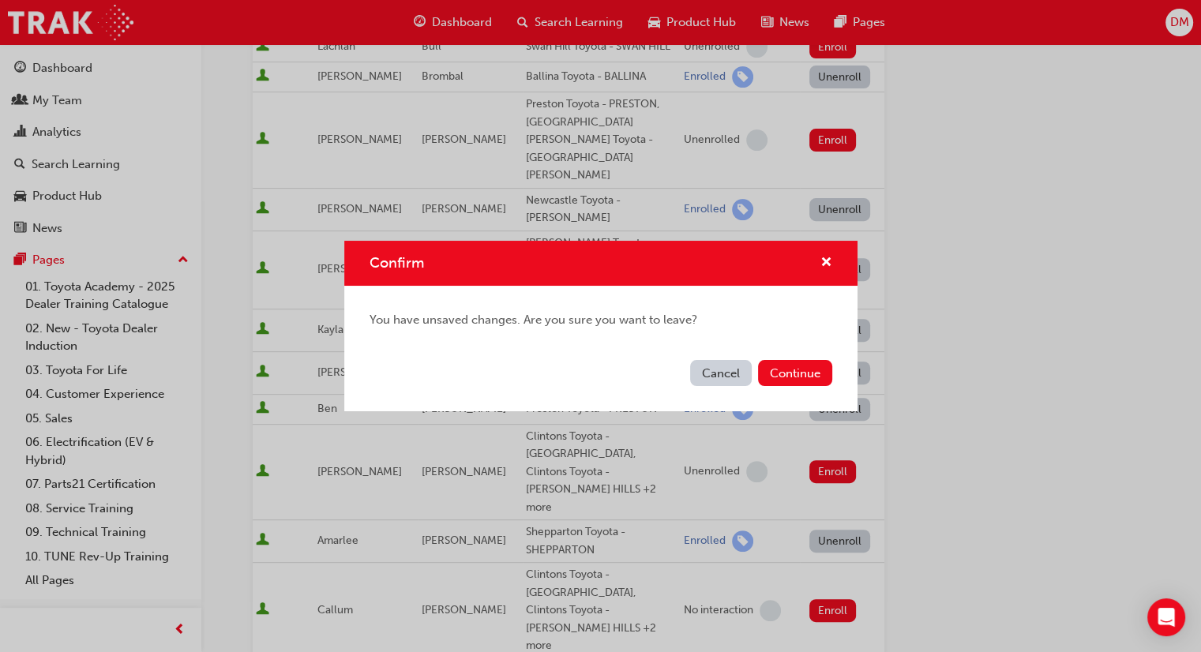
click at [735, 367] on button "Cancel" at bounding box center [721, 373] width 62 height 26
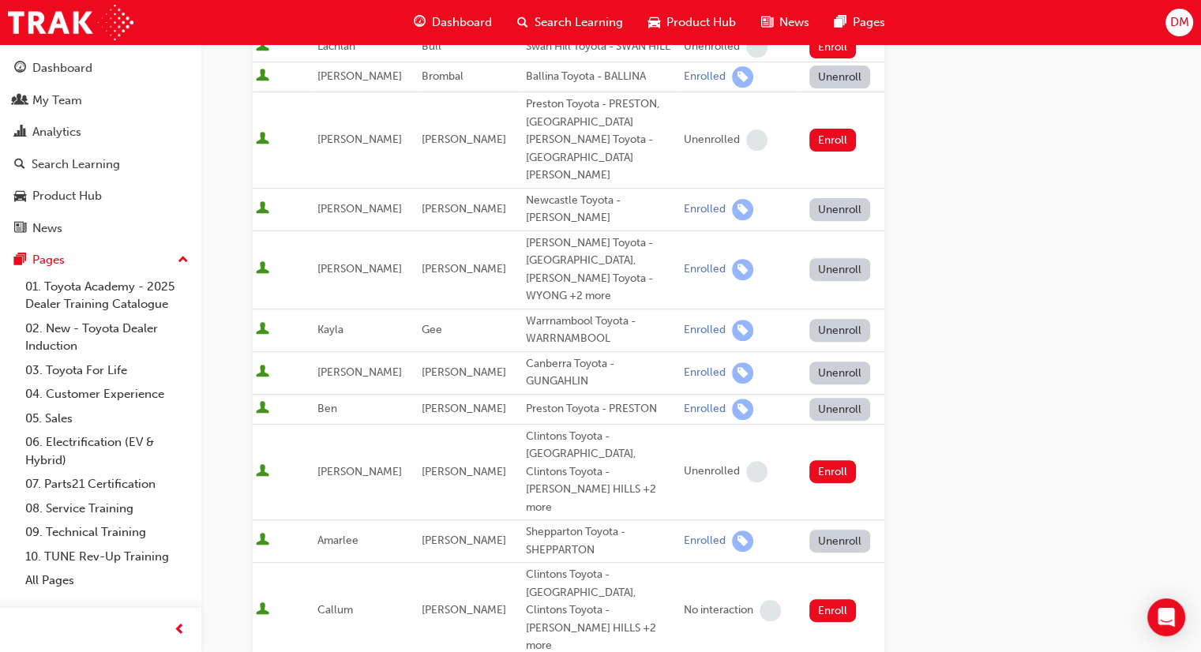
click at [472, 18] on span "Dashboard" at bounding box center [462, 22] width 60 height 18
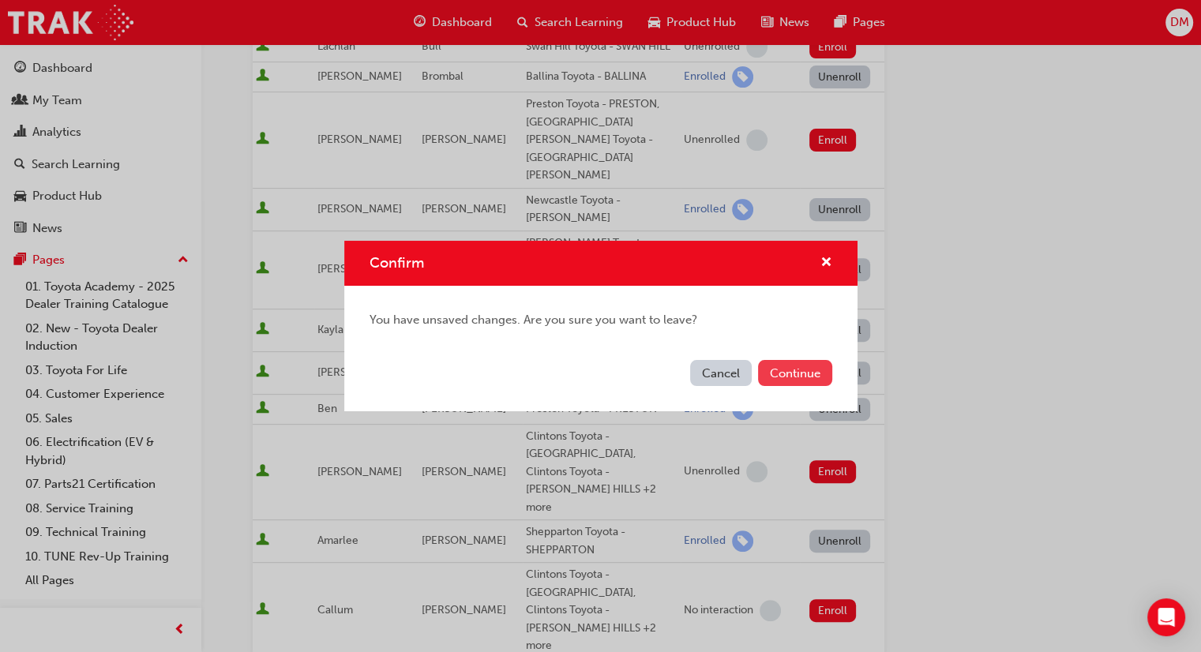
click at [779, 377] on button "Continue" at bounding box center [795, 373] width 74 height 26
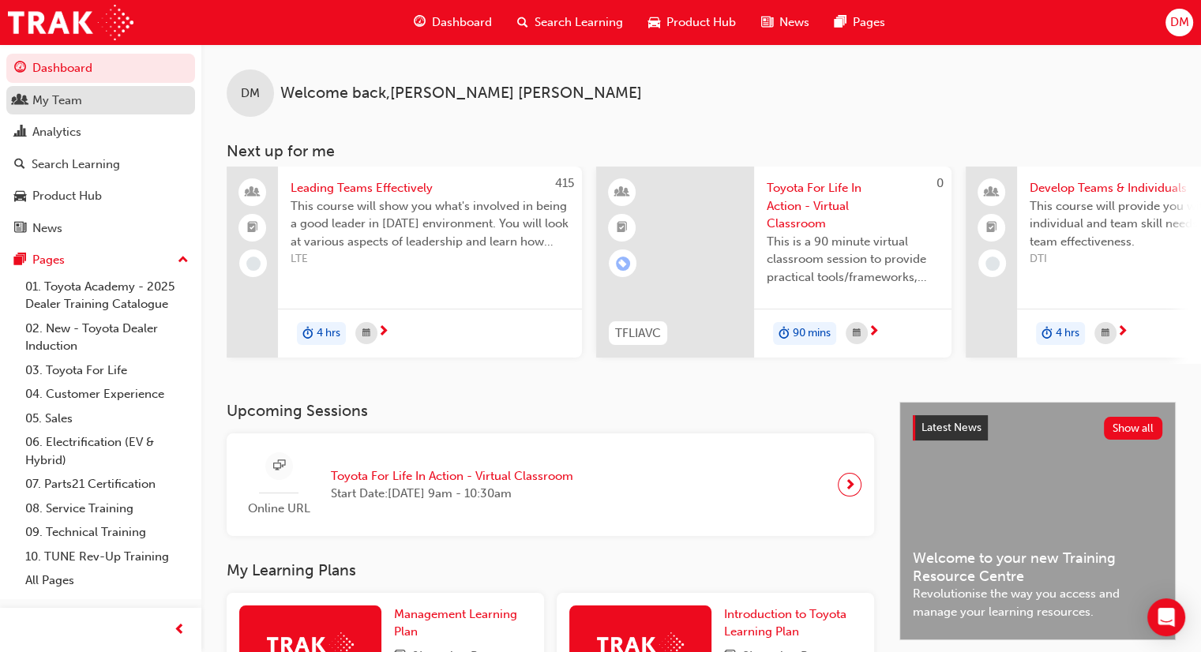
click at [52, 103] on div "My Team" at bounding box center [57, 101] width 50 height 18
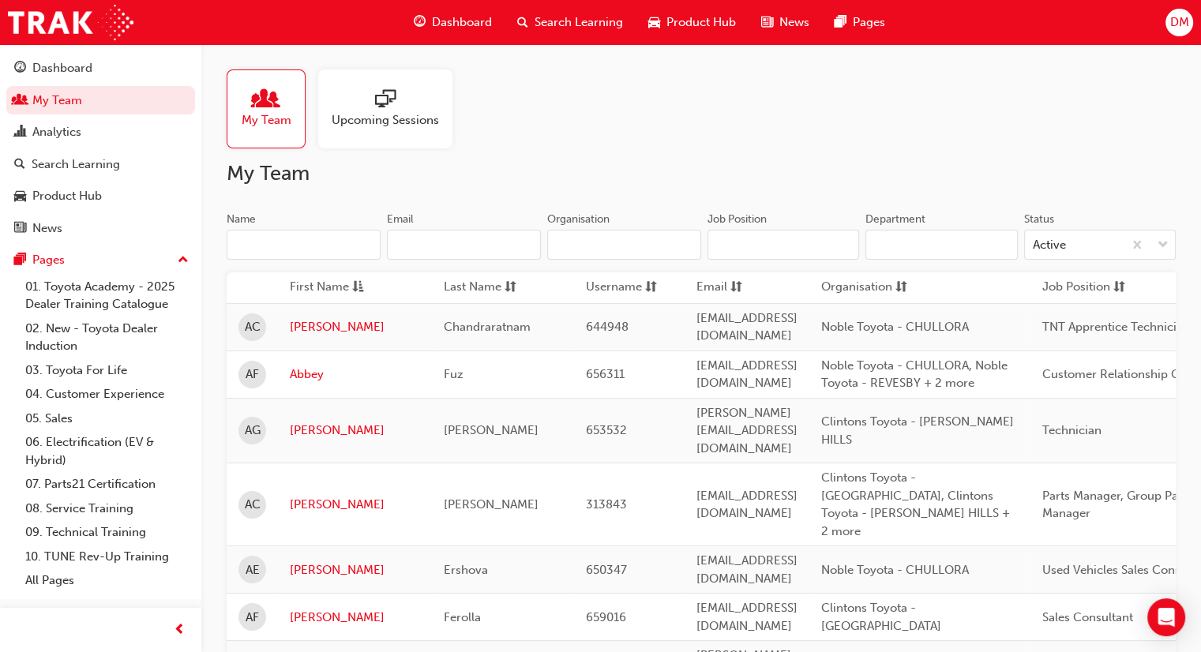
click at [347, 253] on input "Name" at bounding box center [304, 245] width 154 height 30
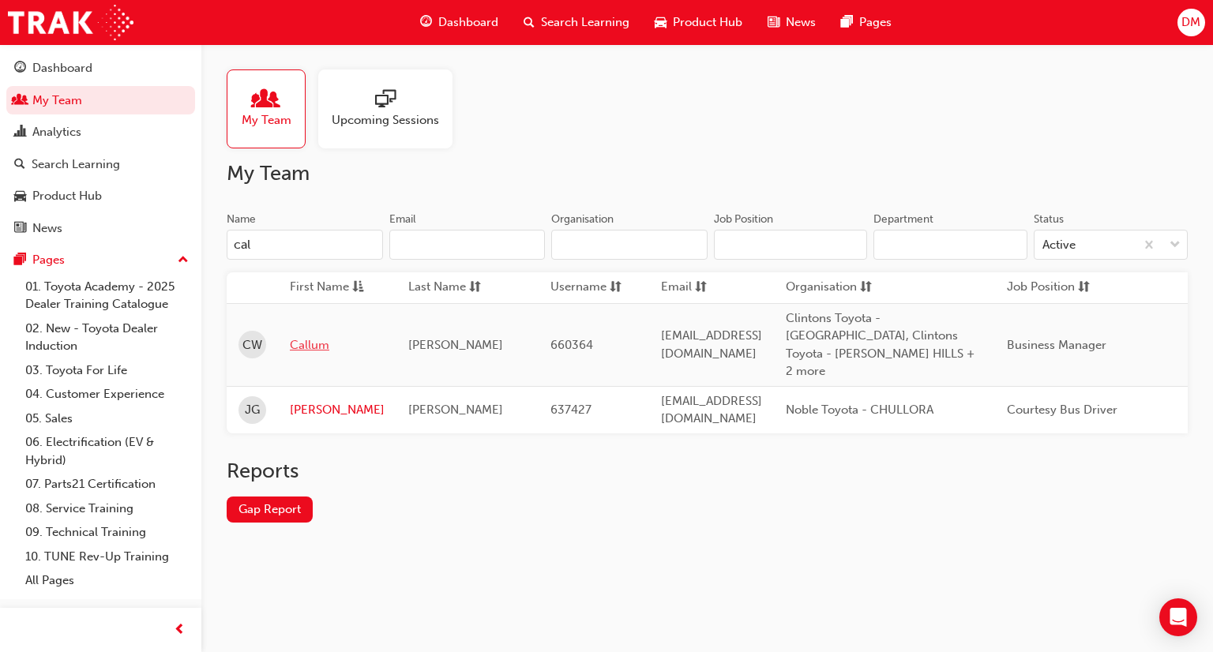
type input "cal"
click at [315, 336] on link "Callum" at bounding box center [337, 345] width 95 height 18
